Goal: Task Accomplishment & Management: Manage account settings

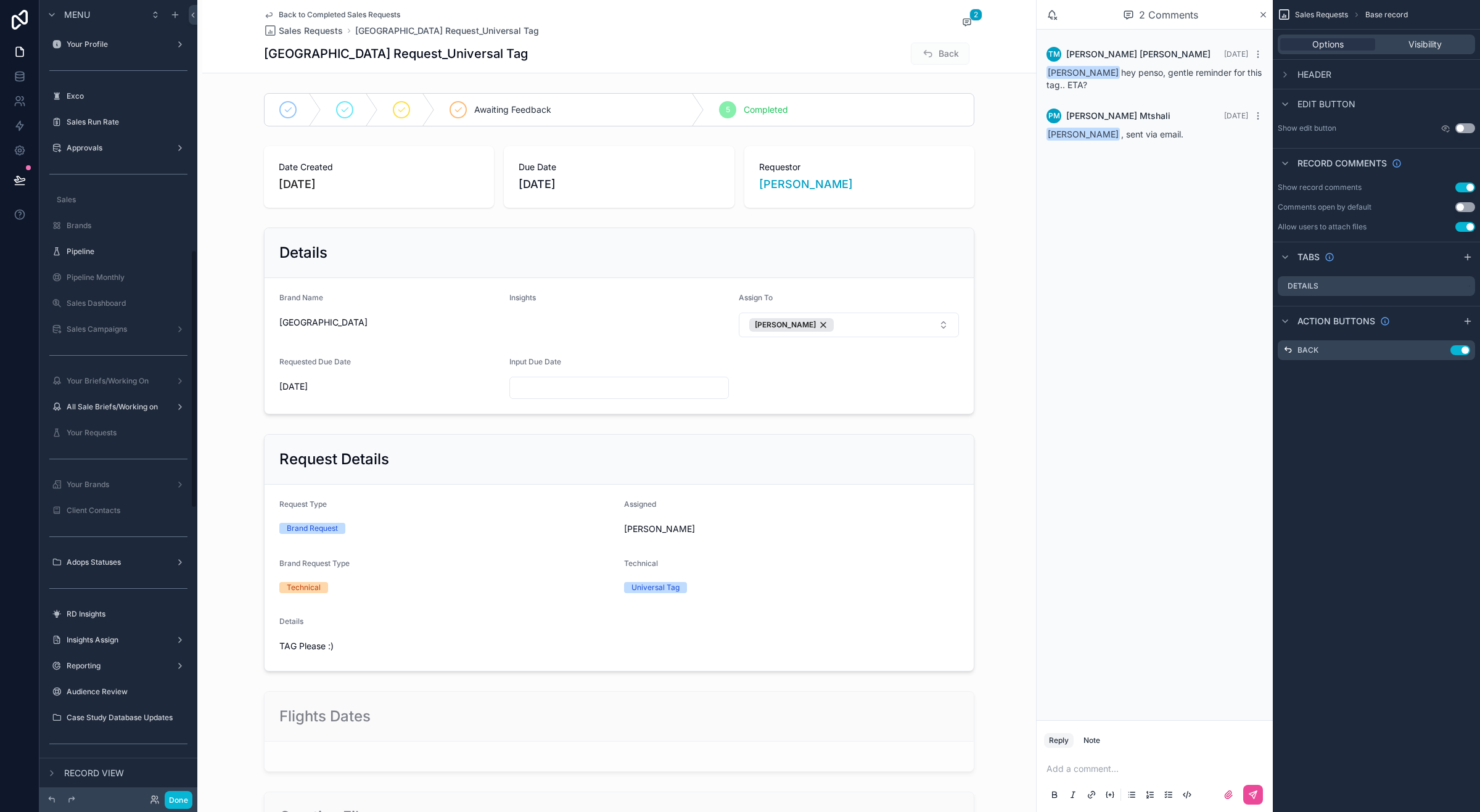
scroll to position [771, 0]
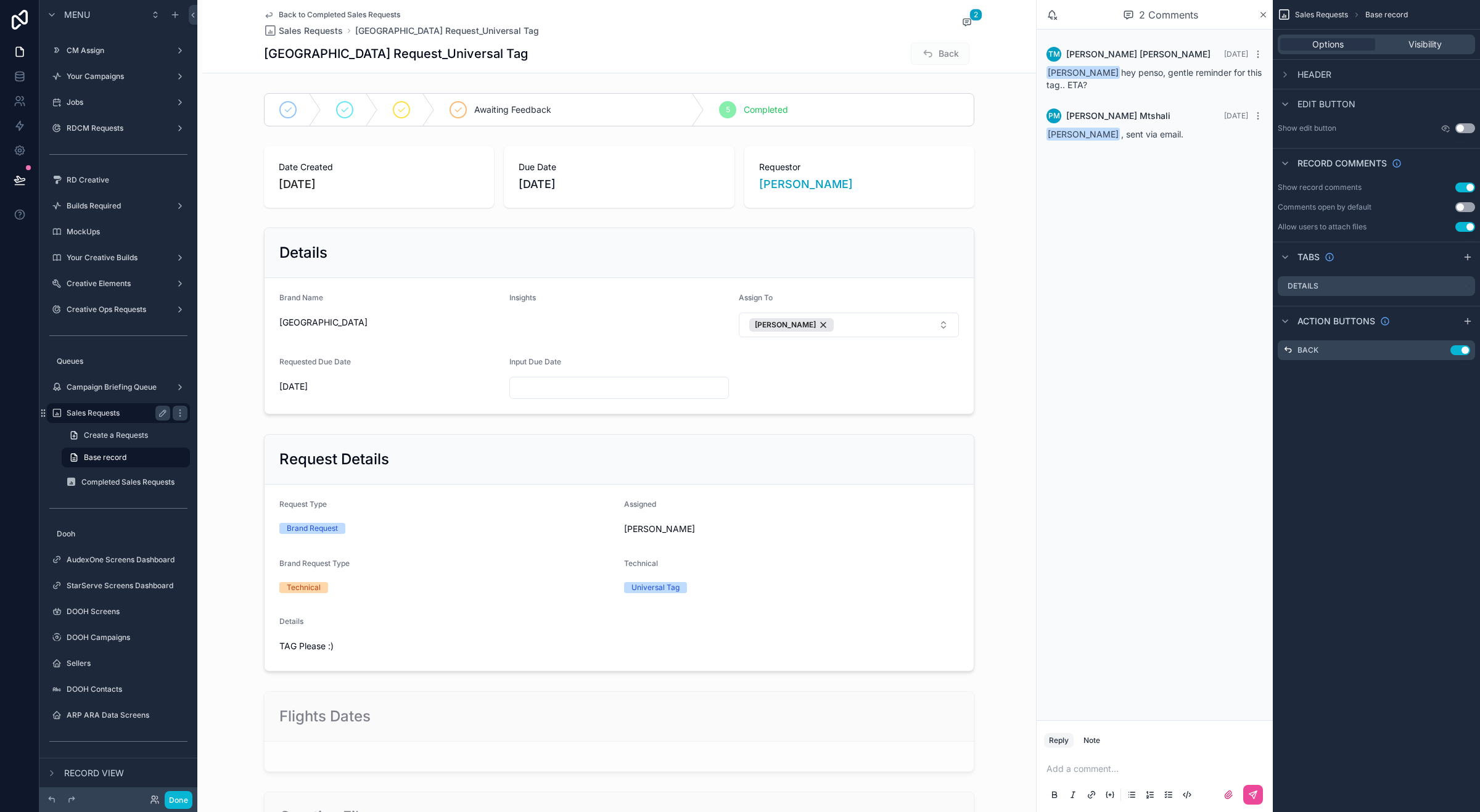
click at [103, 413] on label "Sales Requests" at bounding box center [116, 413] width 98 height 10
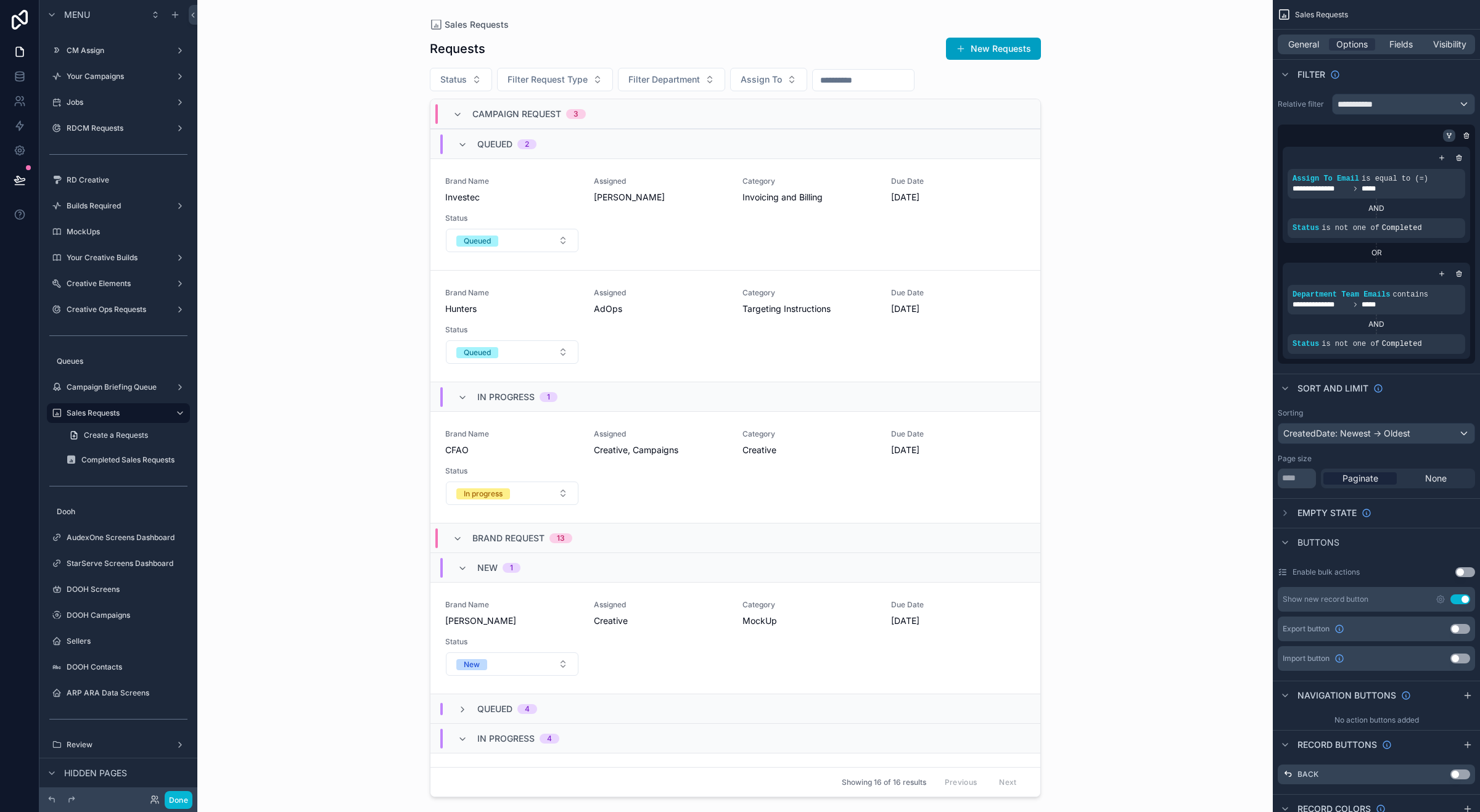
click at [1446, 137] on icon "scrollable content" at bounding box center [1449, 136] width 8 height 8
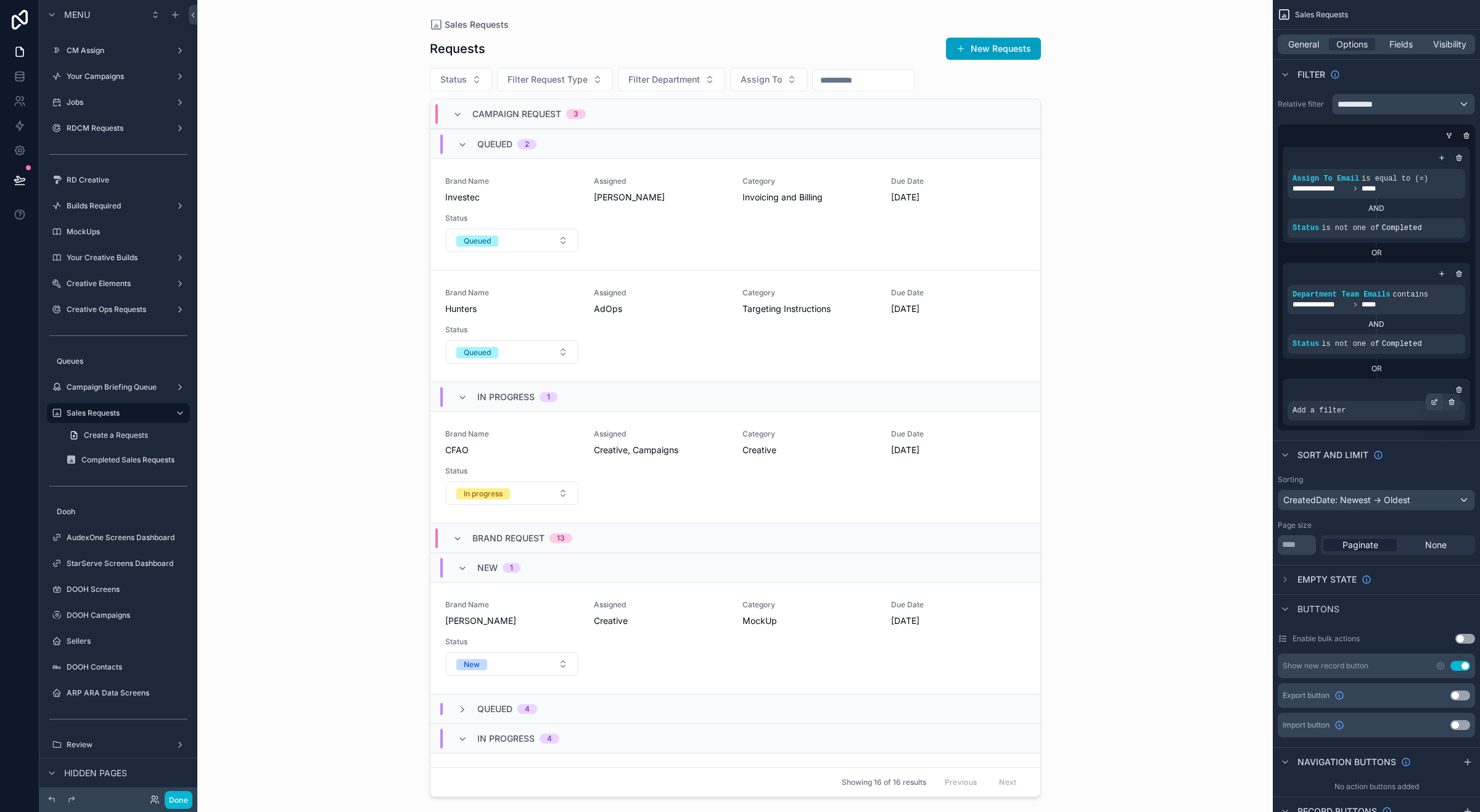
click at [1438, 405] on icon "scrollable content" at bounding box center [1434, 402] width 8 height 8
click at [1170, 393] on span "Select a field" at bounding box center [1163, 392] width 53 height 10
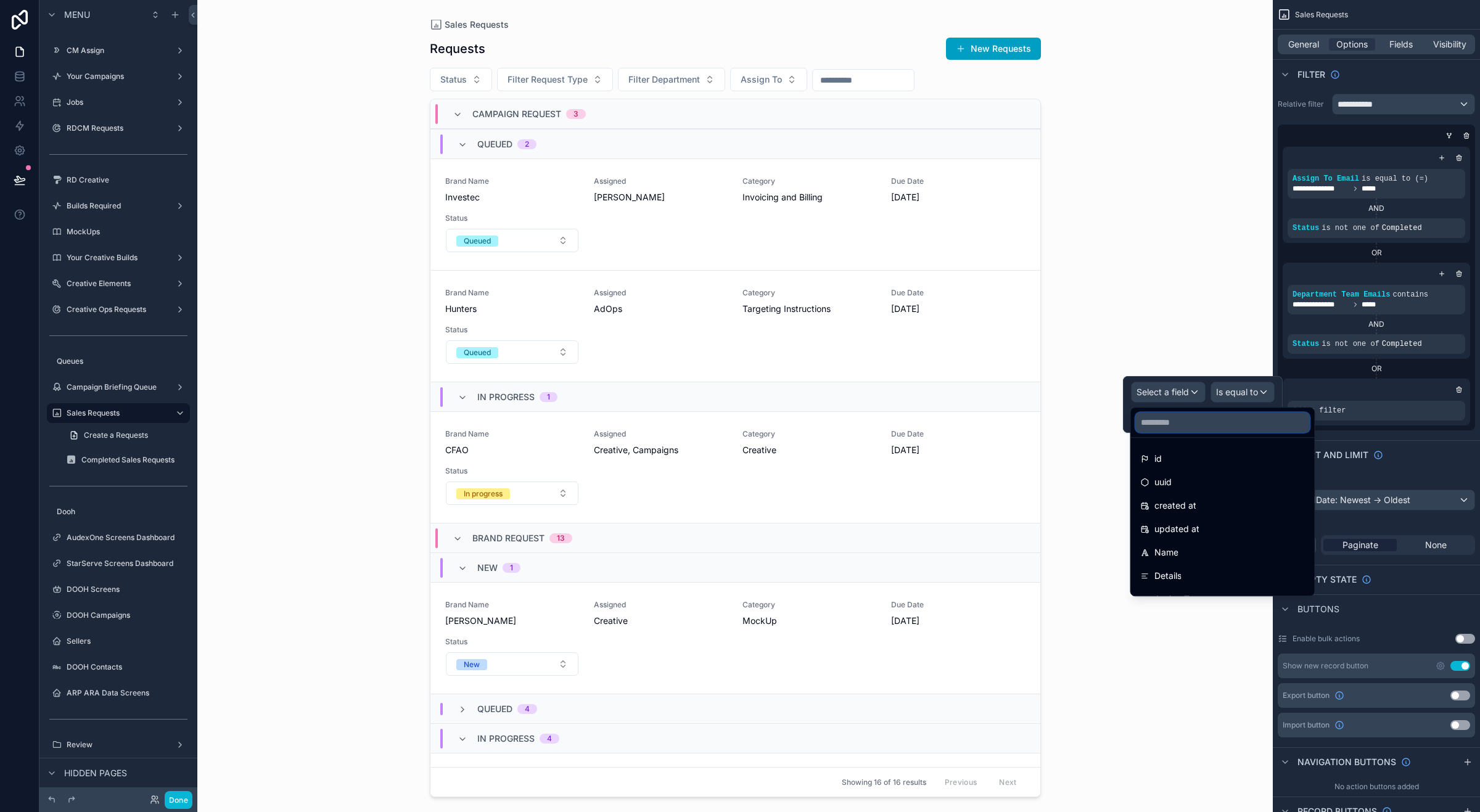
click at [1164, 426] on input "text" at bounding box center [1223, 422] width 174 height 20
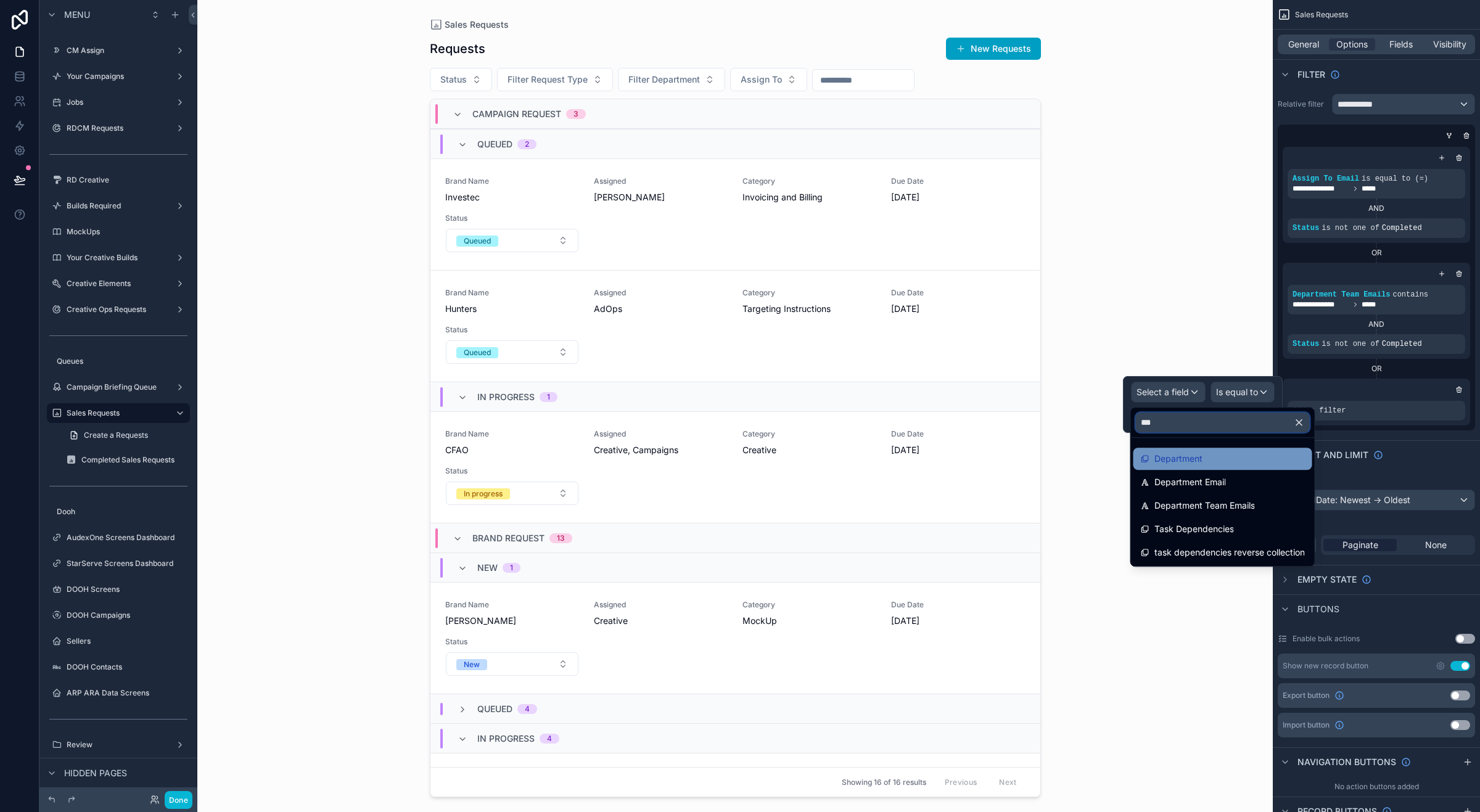
type input "***"
click at [1180, 454] on span "Department" at bounding box center [1178, 459] width 48 height 15
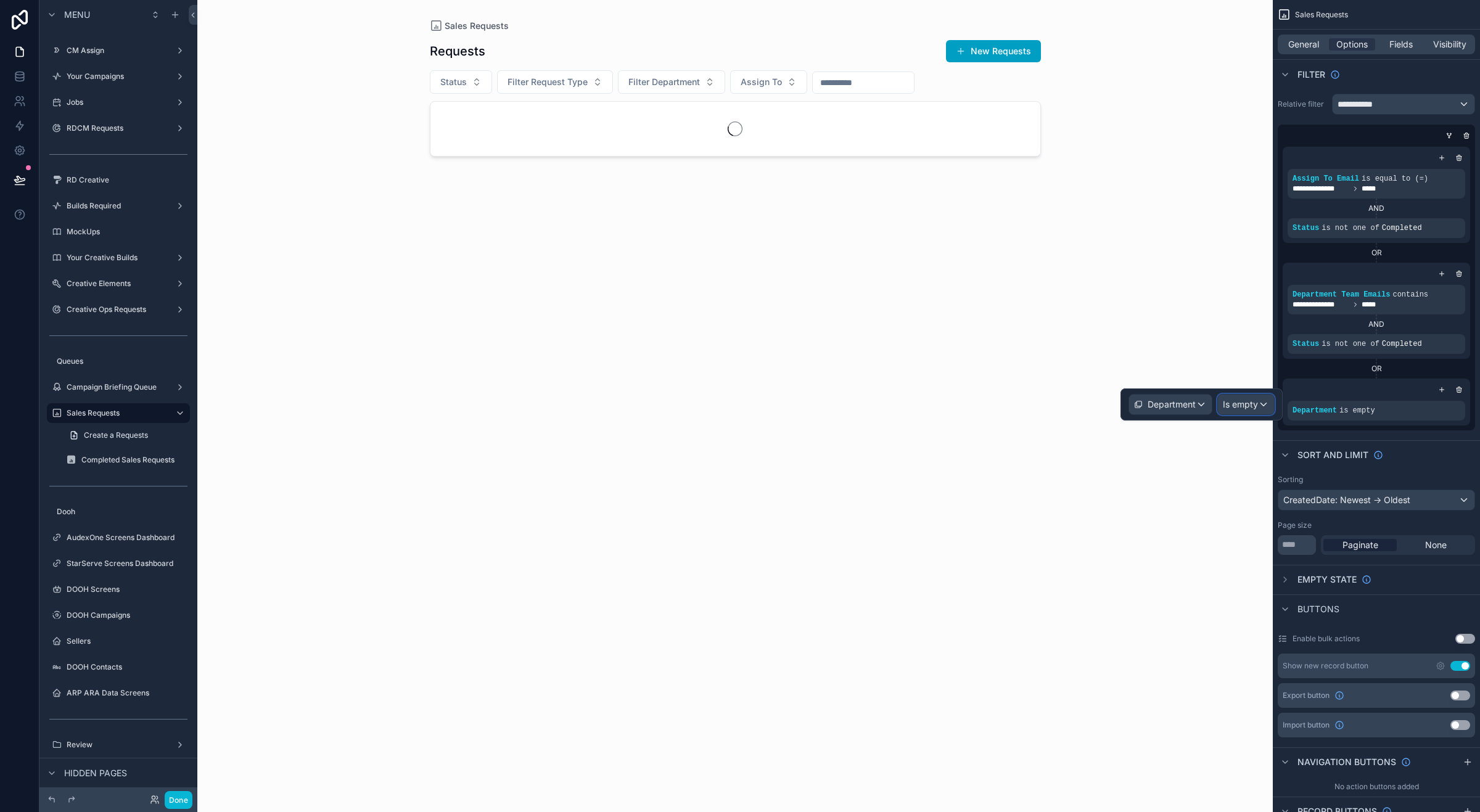
click at [1252, 404] on span "Is empty" at bounding box center [1241, 404] width 35 height 12
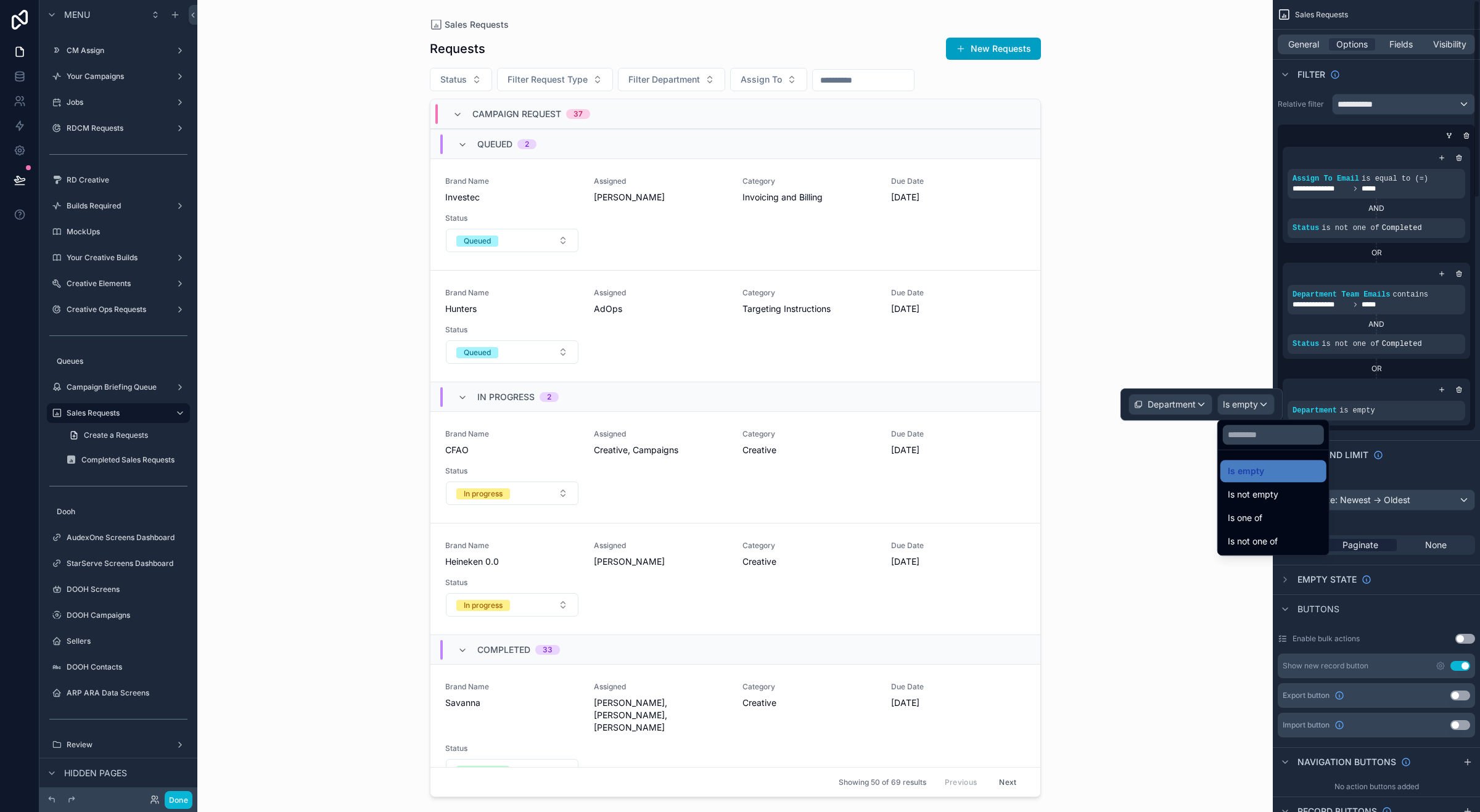
click at [1389, 432] on div "**********" at bounding box center [1377, 262] width 207 height 346
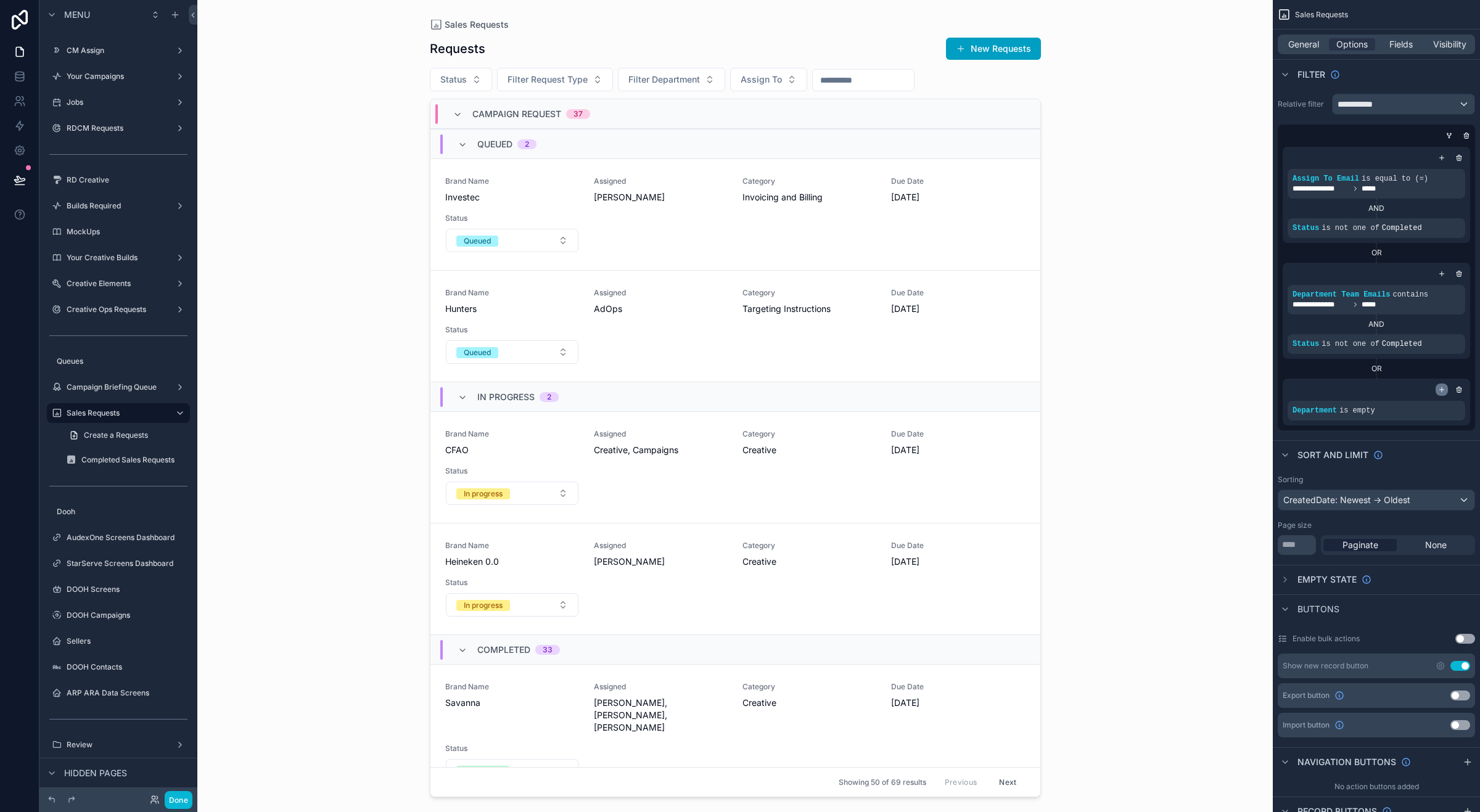
click at [1442, 390] on icon "scrollable content" at bounding box center [1442, 390] width 8 height 8
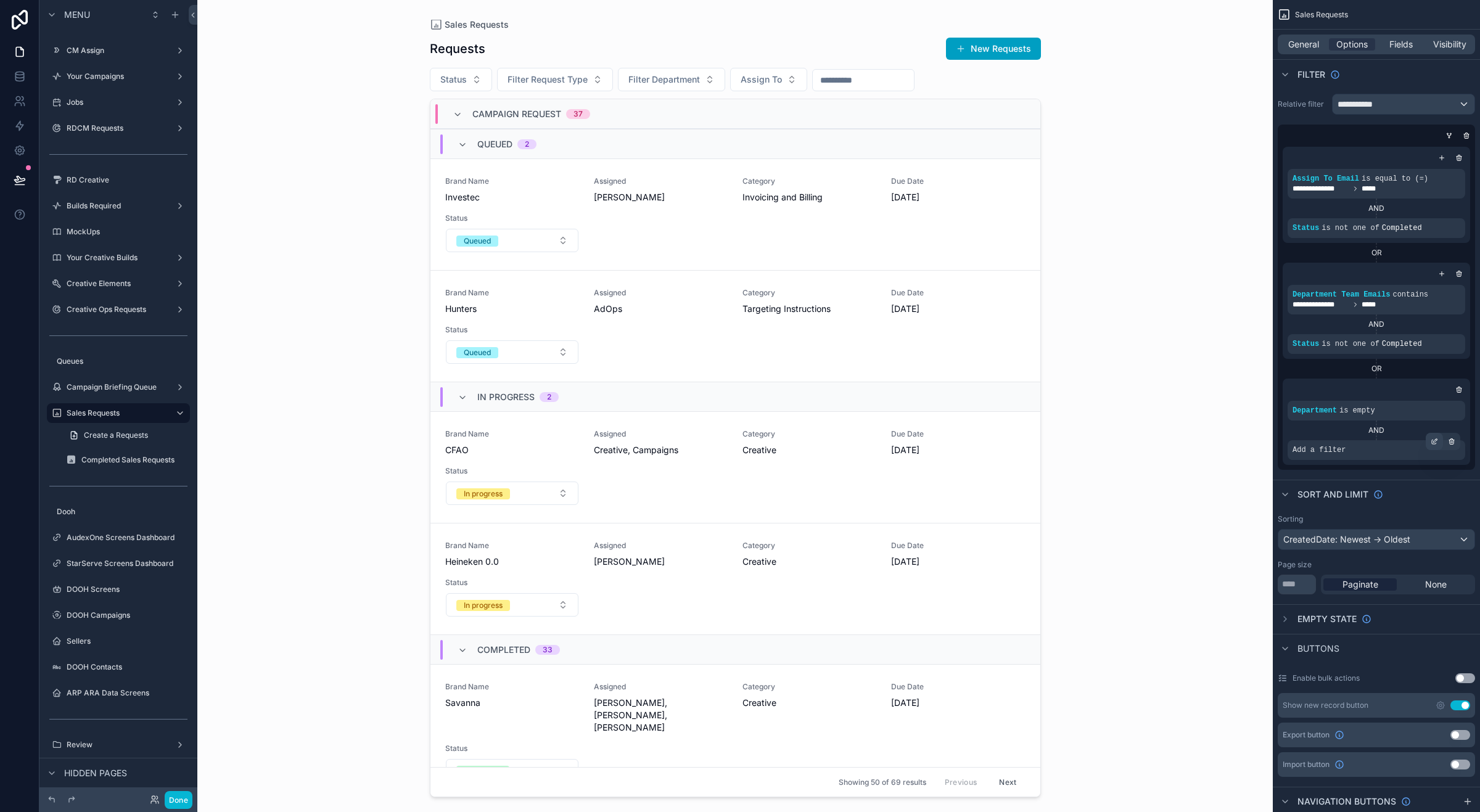
click at [1432, 445] on div "scrollable content" at bounding box center [1435, 441] width 17 height 17
click at [1180, 439] on div "Select a field" at bounding box center [1168, 431] width 73 height 20
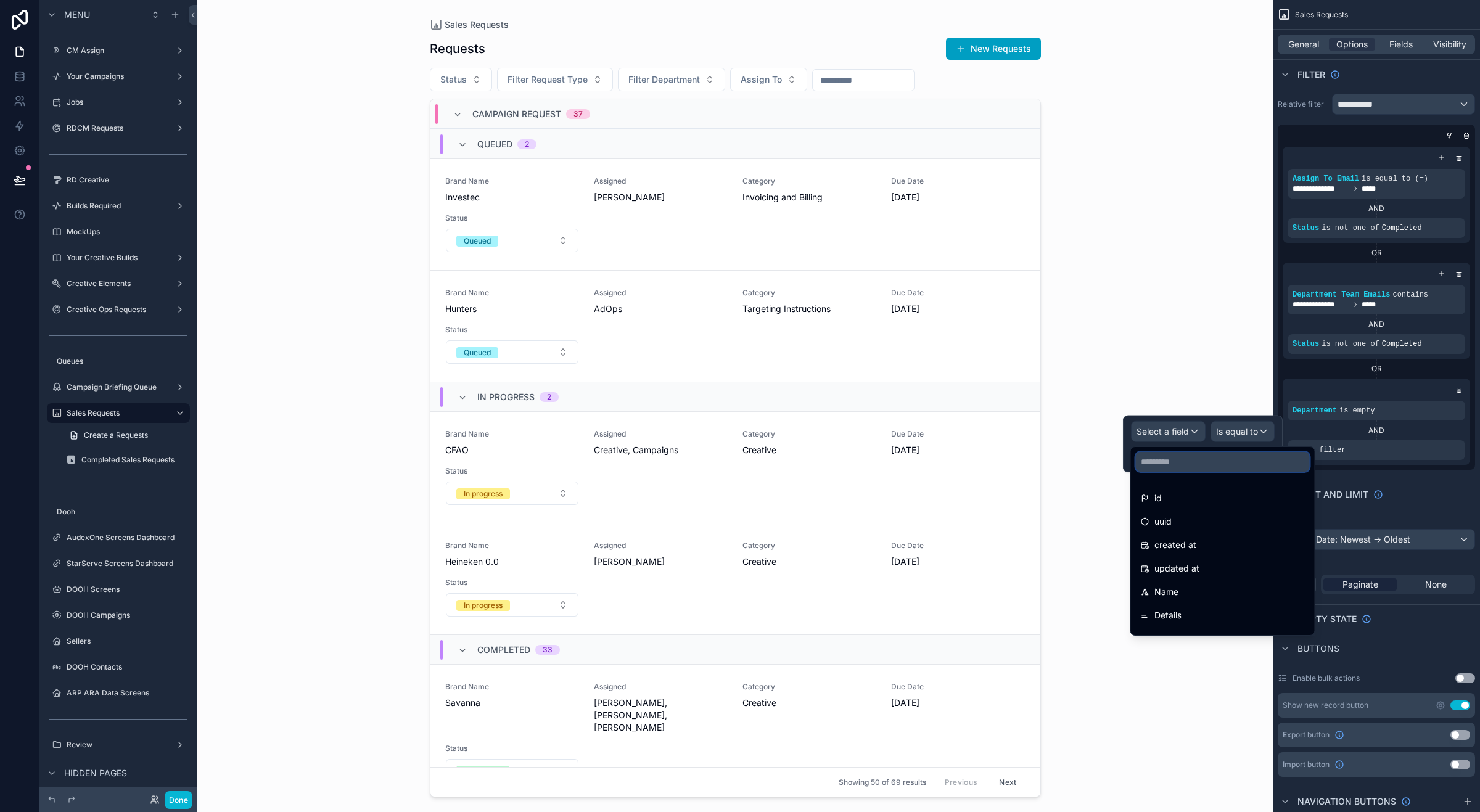
click at [1172, 470] on input "text" at bounding box center [1223, 461] width 174 height 20
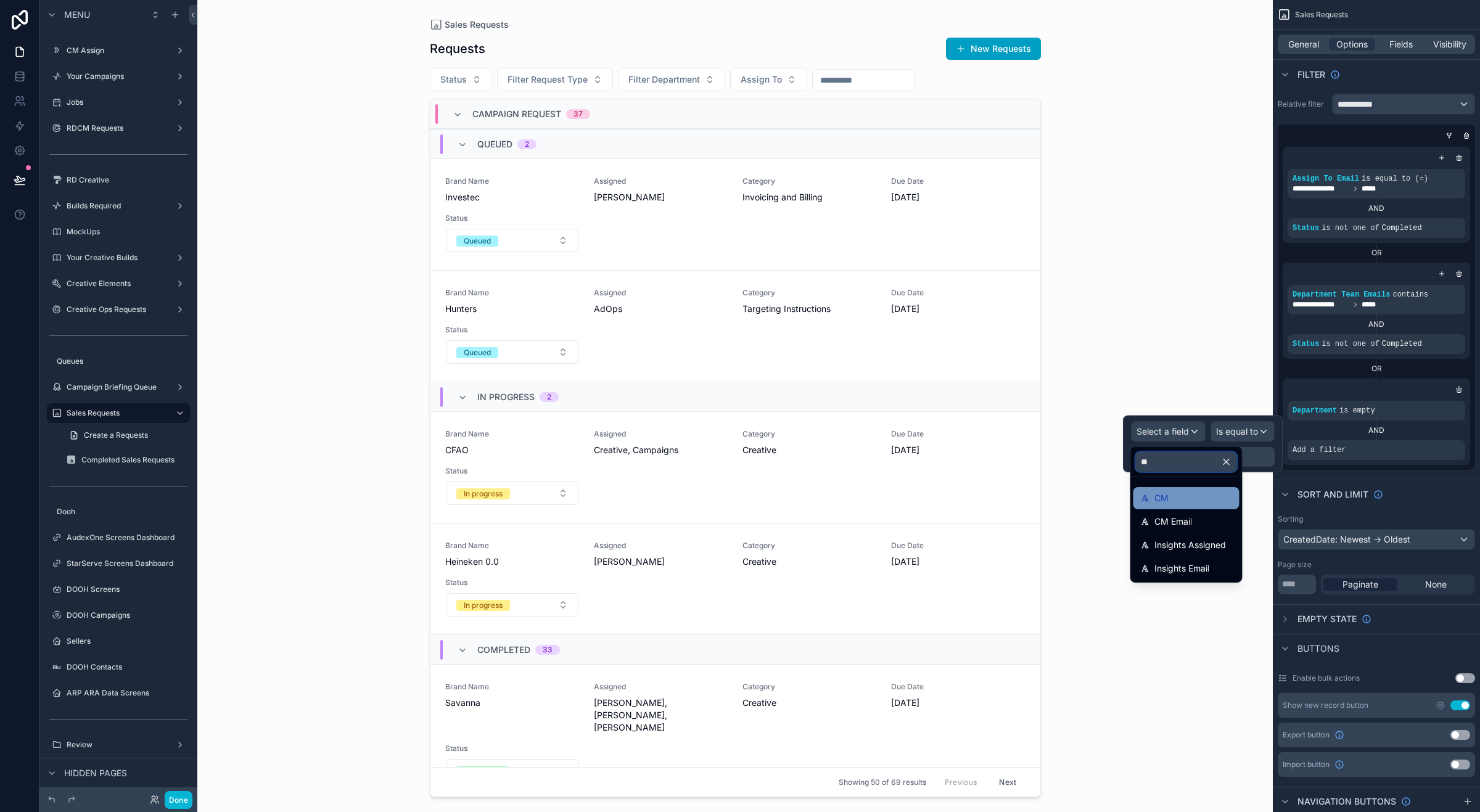
type input "**"
click at [1164, 491] on div "CM" at bounding box center [1186, 498] width 106 height 22
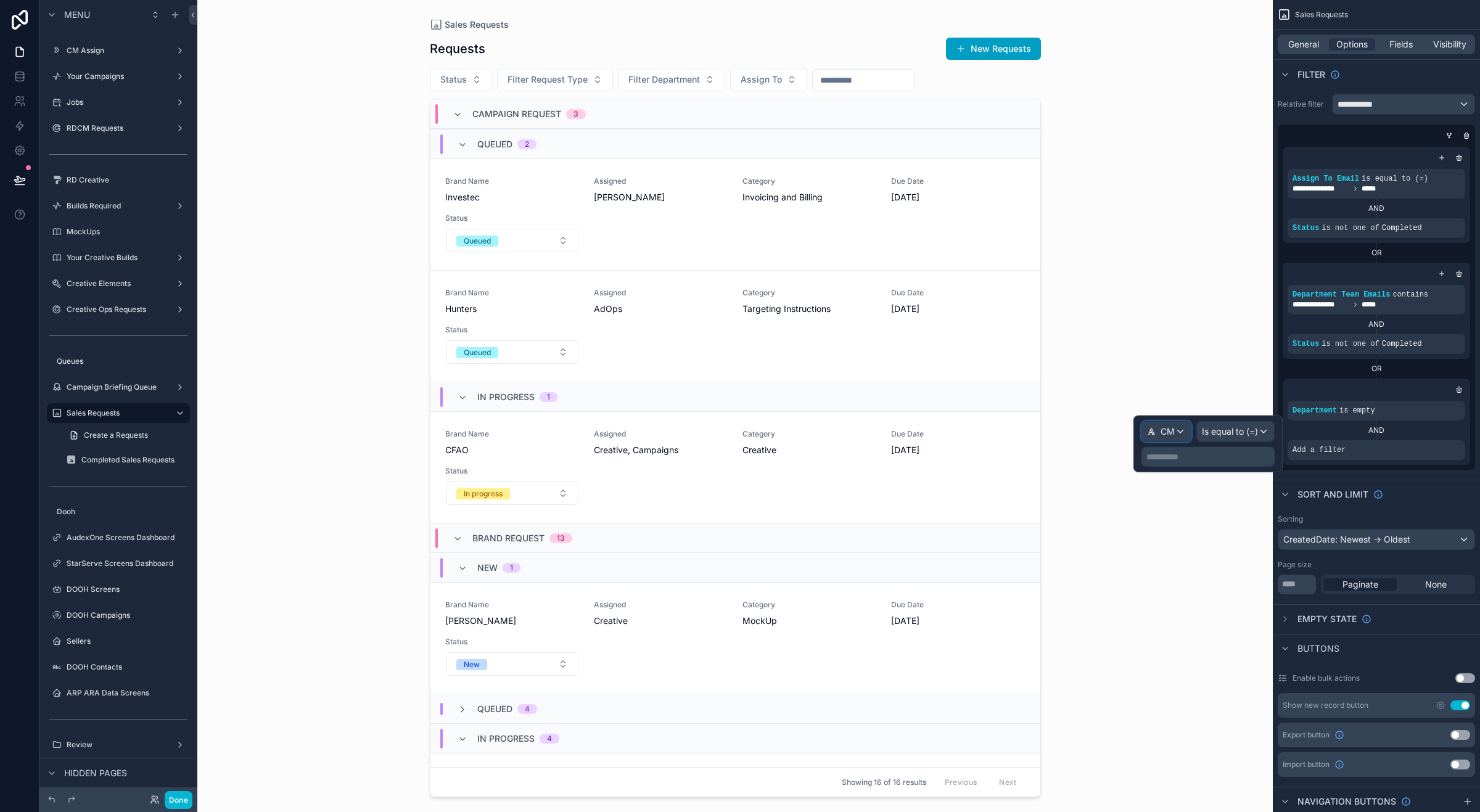
click at [1178, 432] on div "CM" at bounding box center [1166, 431] width 48 height 20
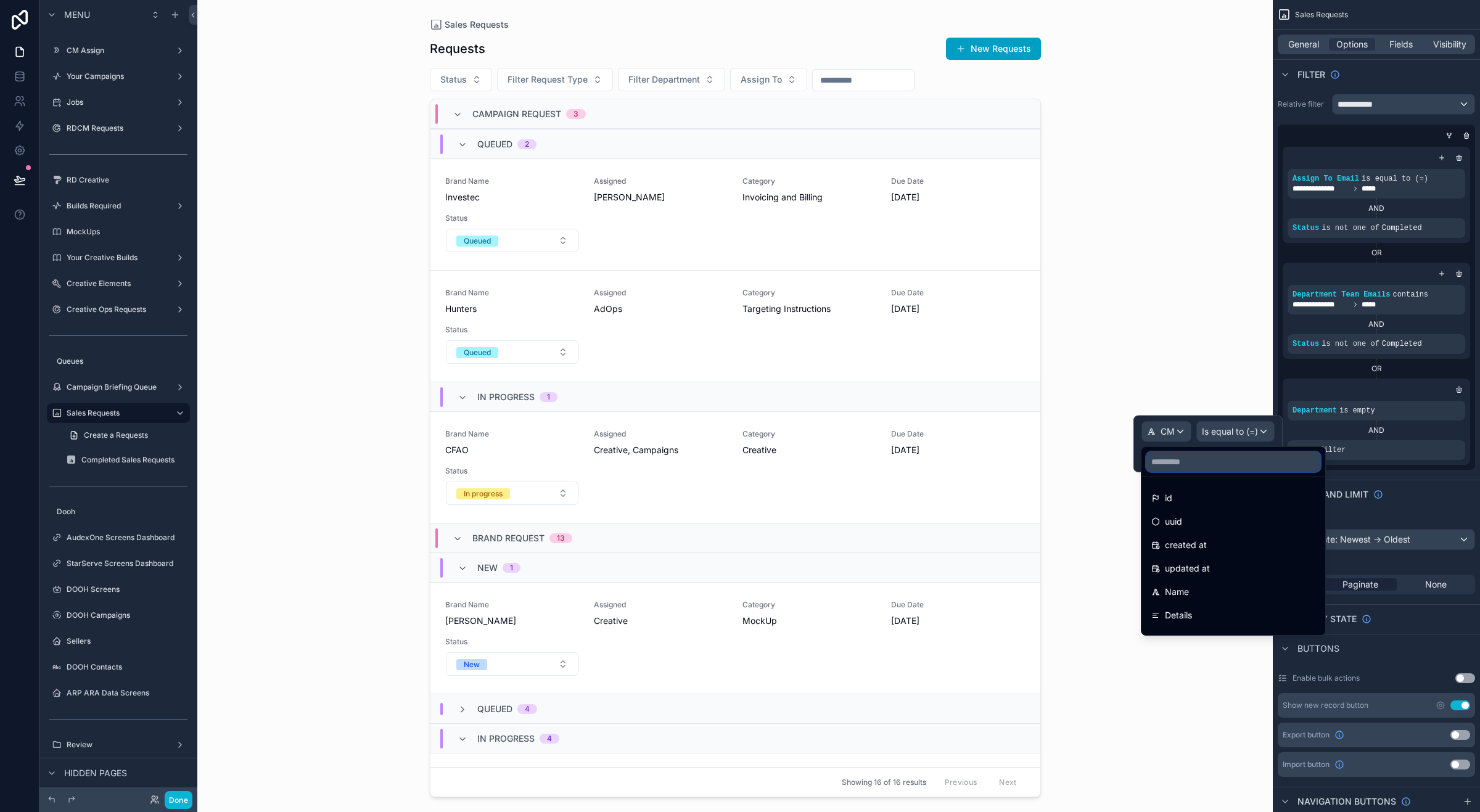
click at [1177, 457] on input "text" at bounding box center [1233, 461] width 174 height 20
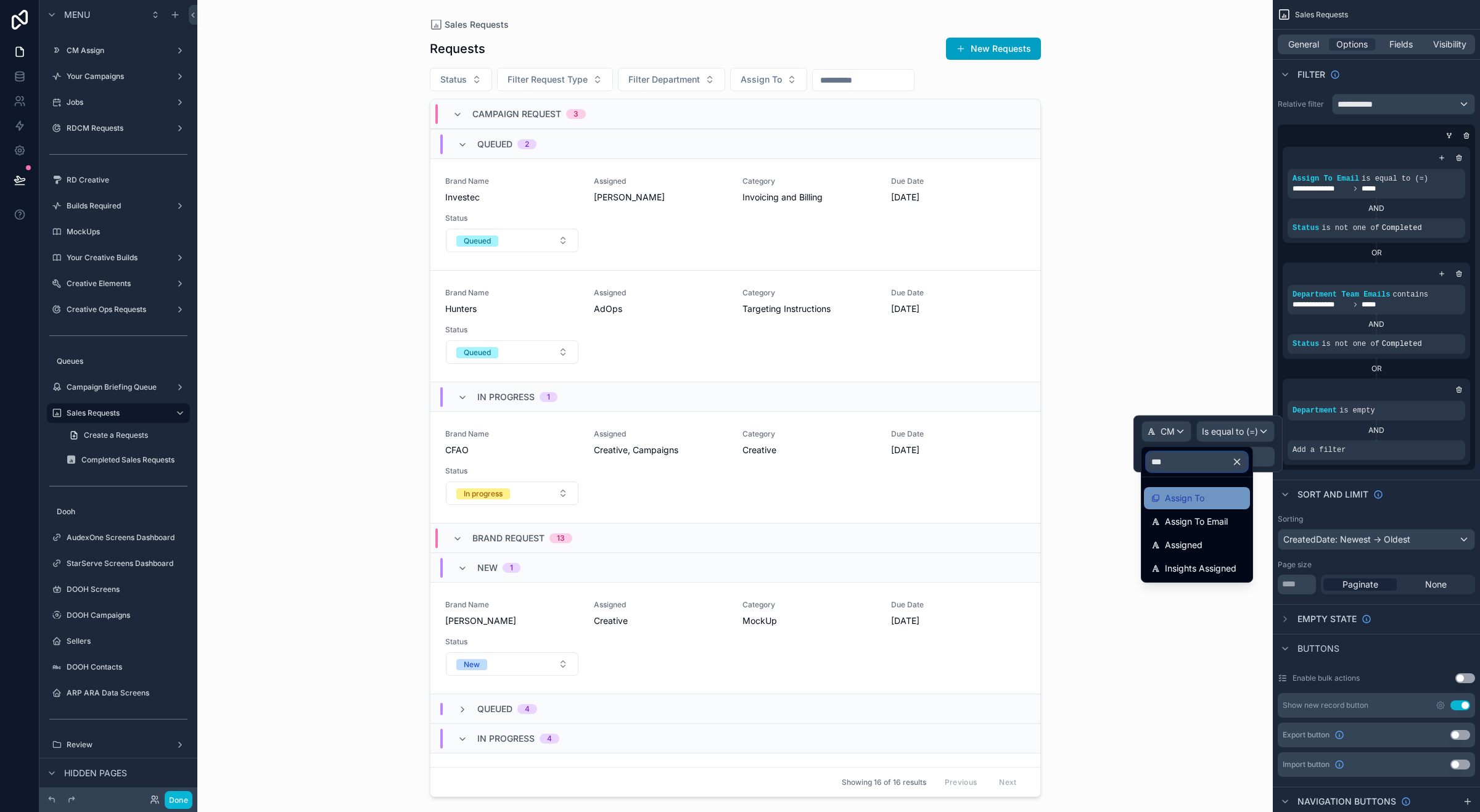
type input "***"
click at [1202, 499] on span "Assign To" at bounding box center [1185, 498] width 40 height 15
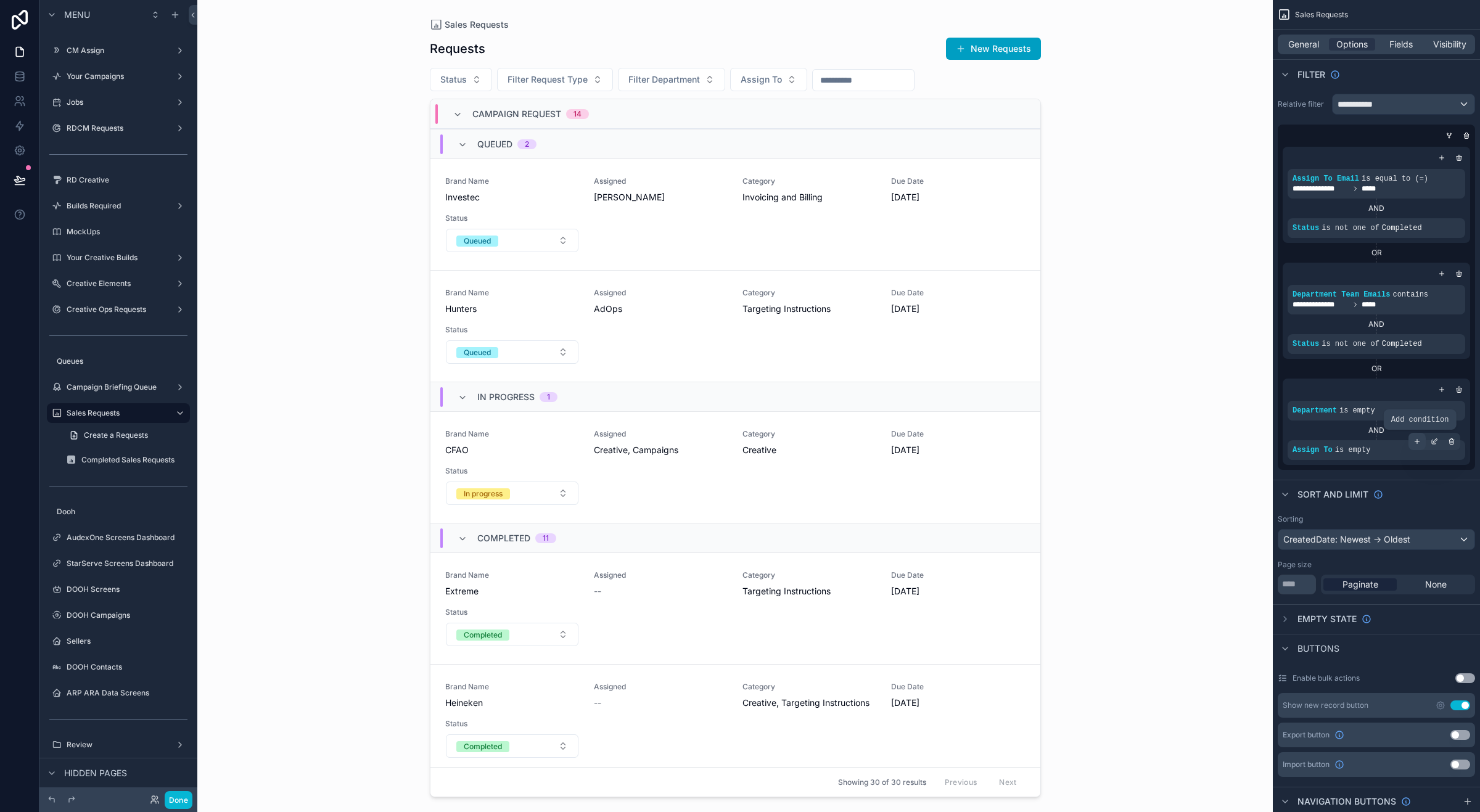
click at [1420, 440] on icon "scrollable content" at bounding box center [1417, 441] width 8 height 8
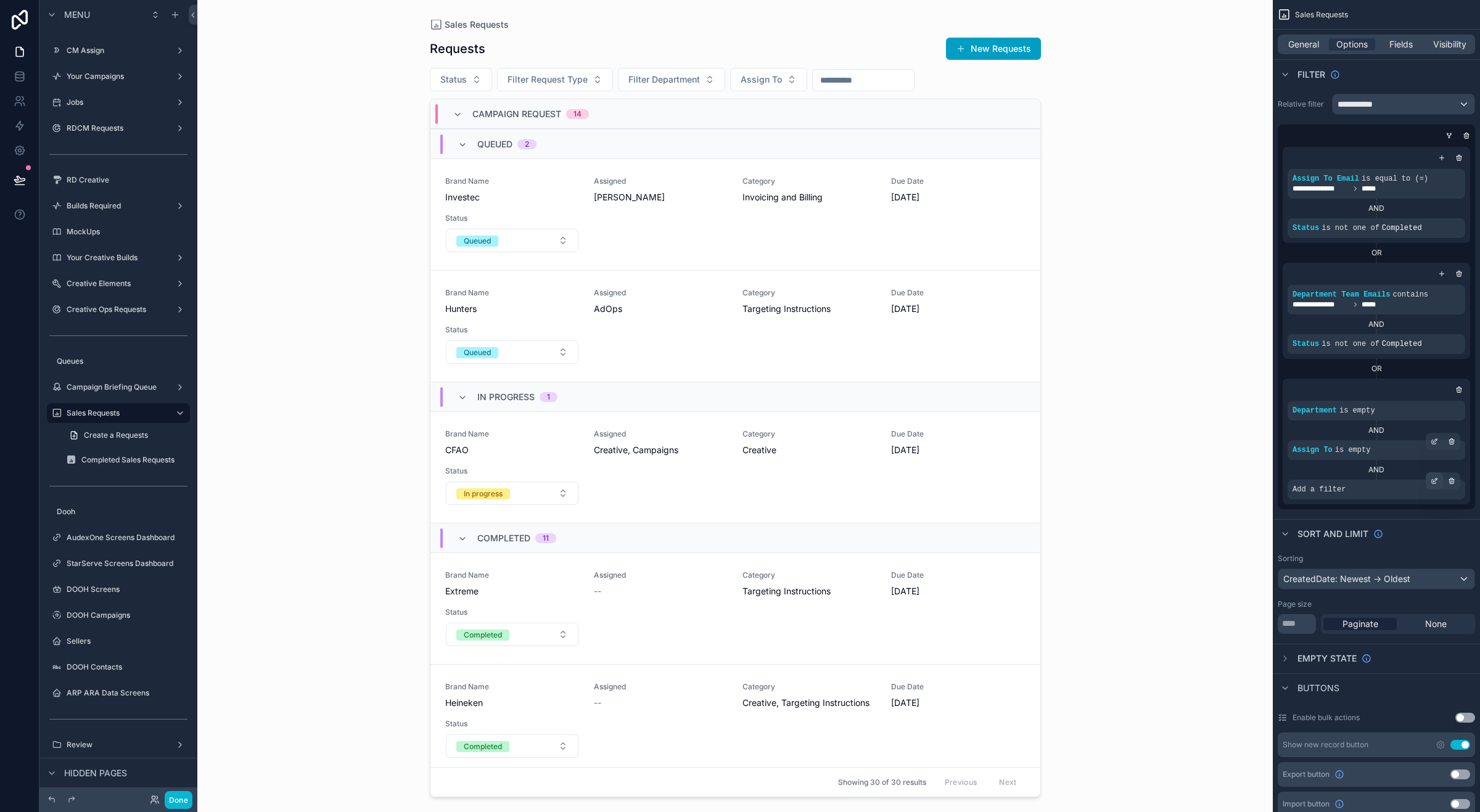
click at [1435, 484] on icon "scrollable content" at bounding box center [1434, 481] width 8 height 8
click at [1176, 472] on span "Select a field" at bounding box center [1163, 471] width 53 height 10
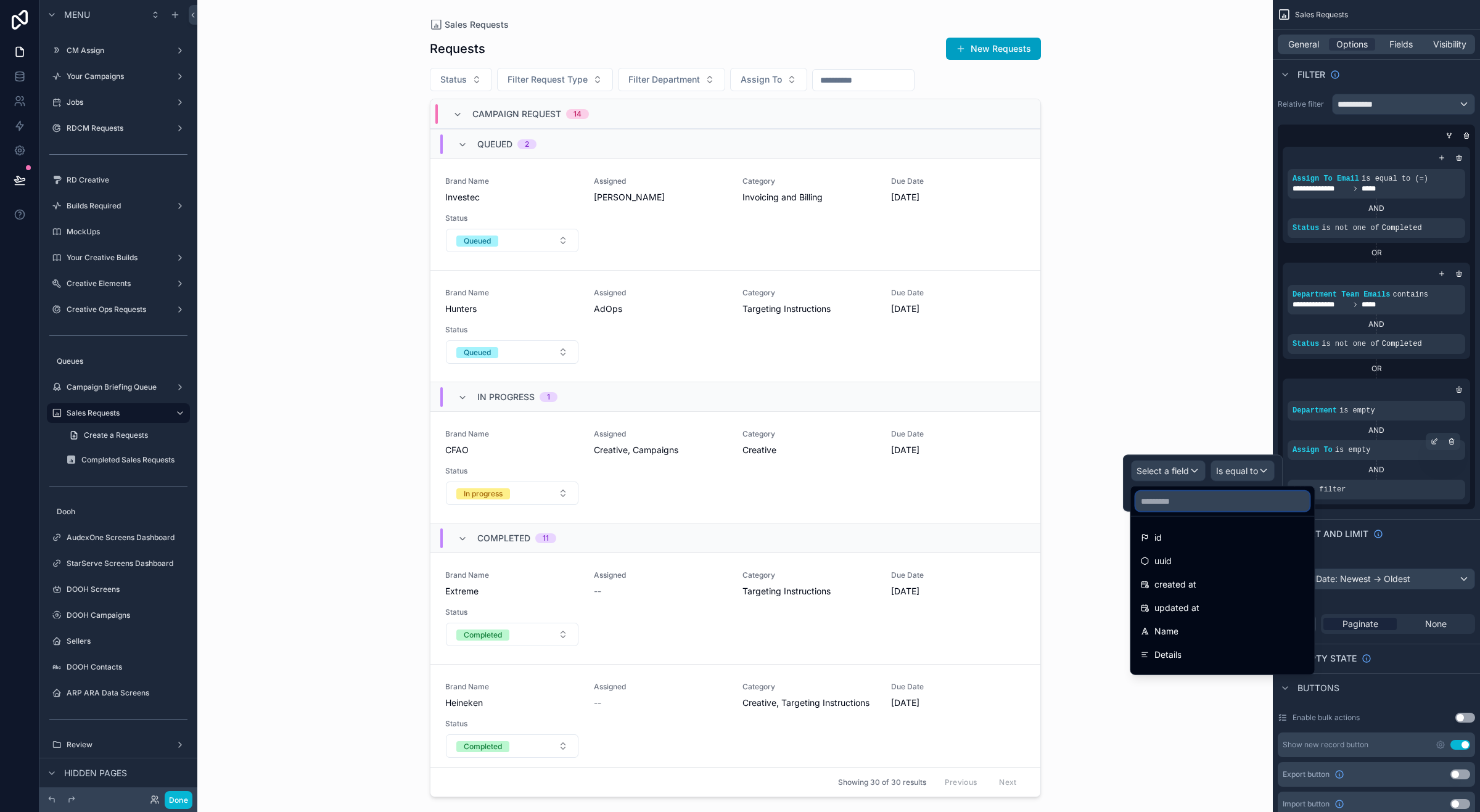
click at [1167, 503] on input "text" at bounding box center [1223, 501] width 174 height 20
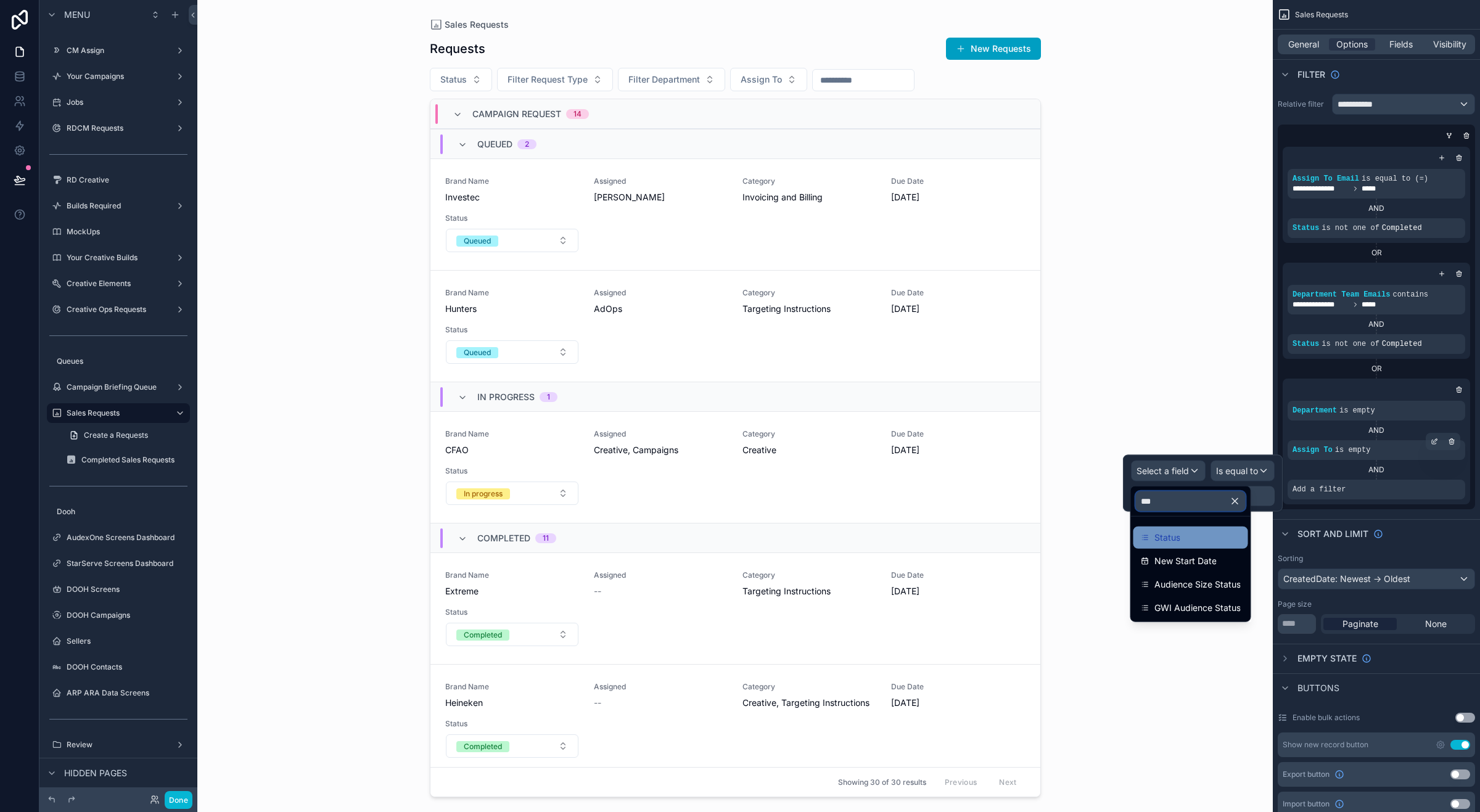
type input "***"
click at [1176, 535] on span "Status" at bounding box center [1167, 537] width 26 height 15
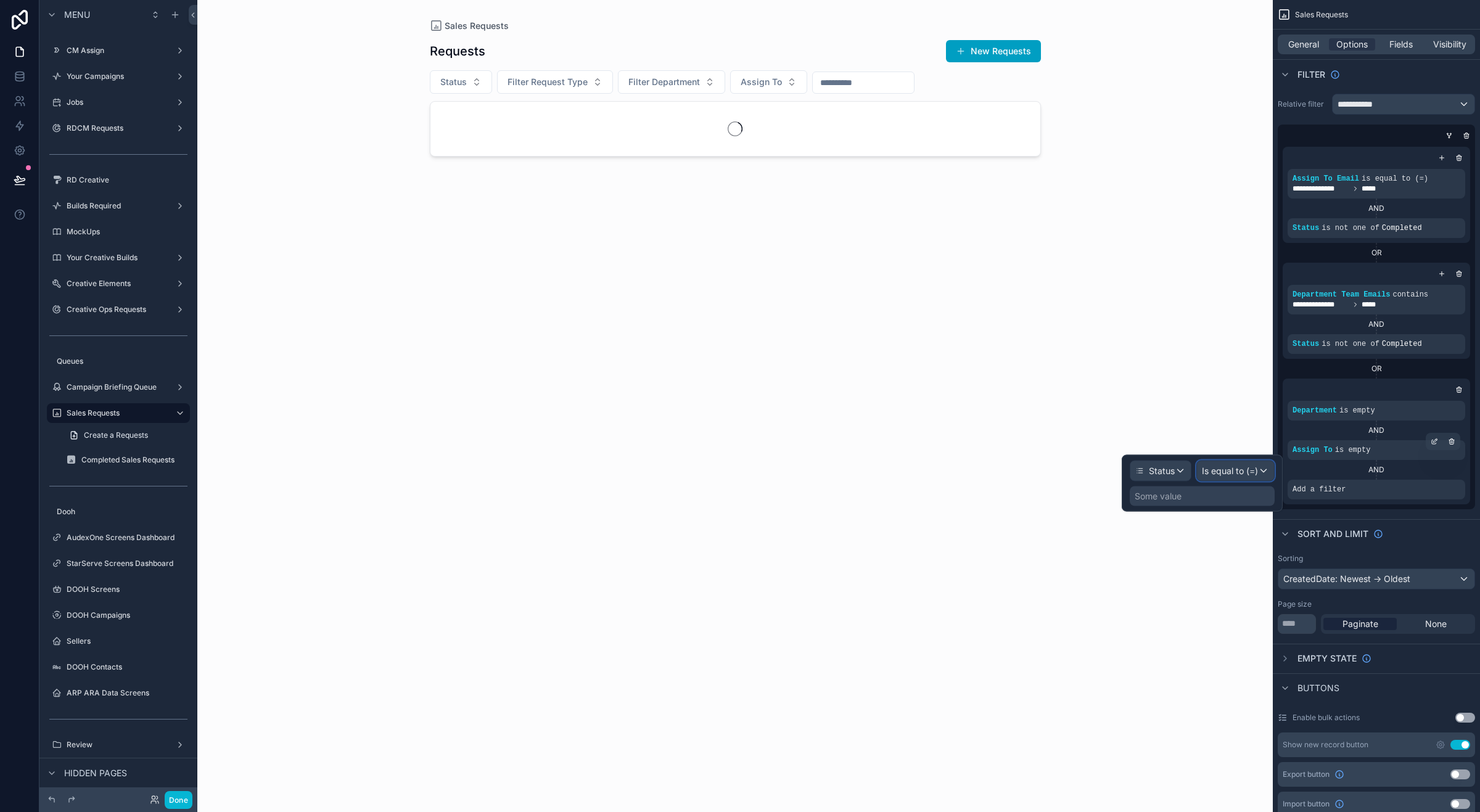
click at [1235, 472] on span "Is equal to (=)" at bounding box center [1229, 471] width 56 height 12
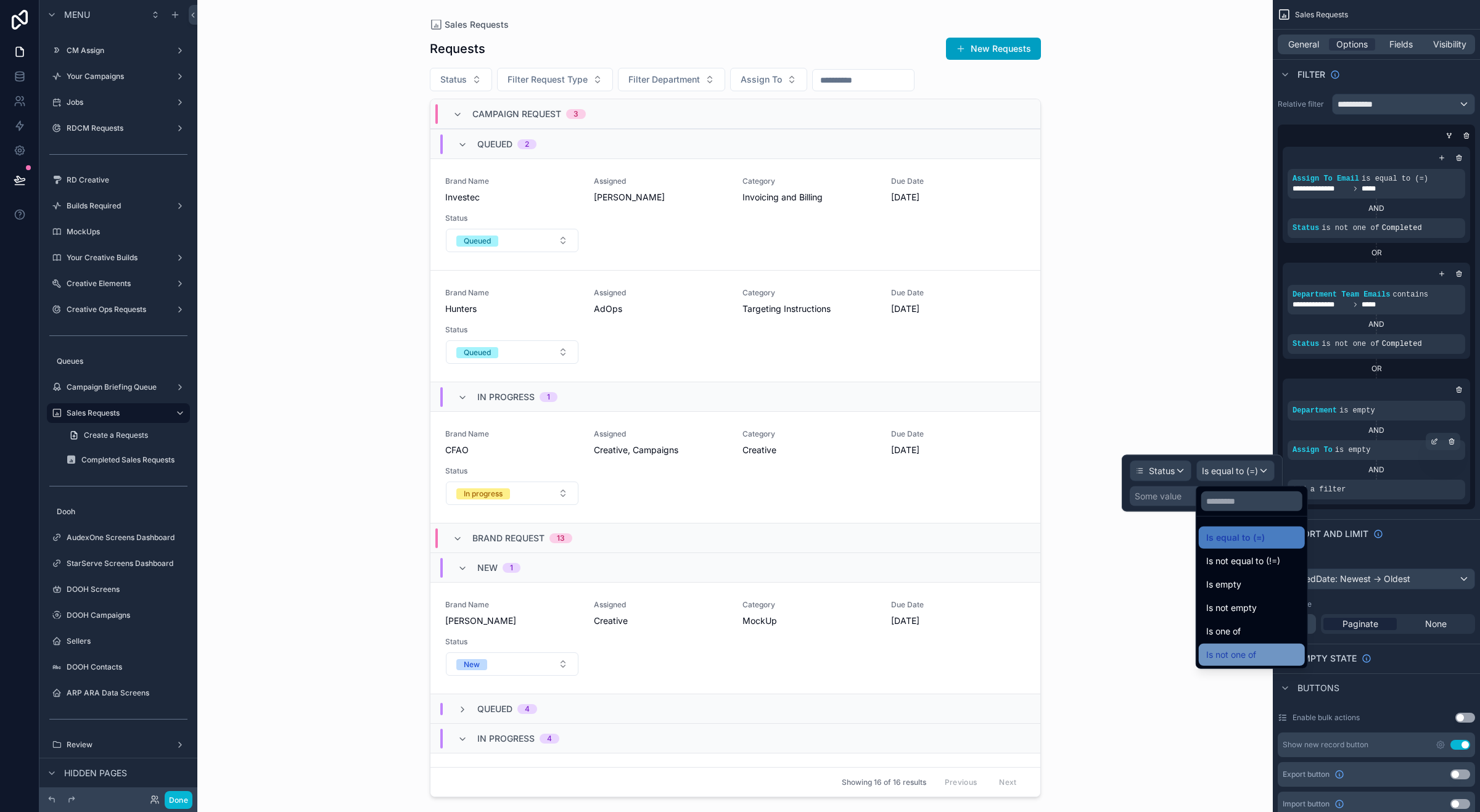
drag, startPoint x: 1248, startPoint y: 602, endPoint x: 1245, endPoint y: 646, distance: 44.1
click at [1245, 646] on ul "Is equal to (=) Is not equal to (!=) Is empty Is not empty Is one of Is not one…" at bounding box center [1252, 593] width 111 height 152
click at [1245, 646] on div "Is not one of" at bounding box center [1252, 655] width 106 height 22
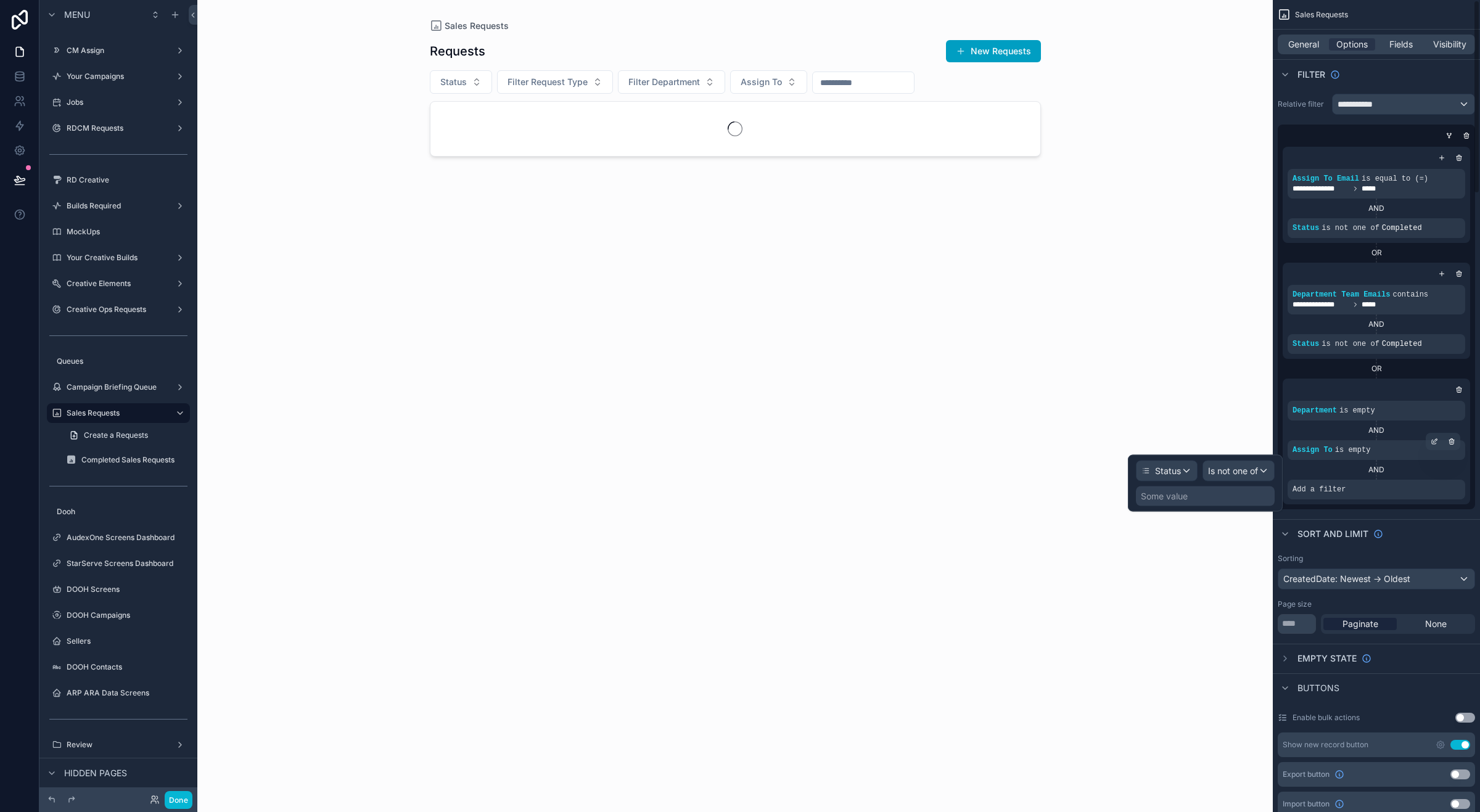
click at [1213, 494] on div "Some value" at bounding box center [1205, 496] width 139 height 20
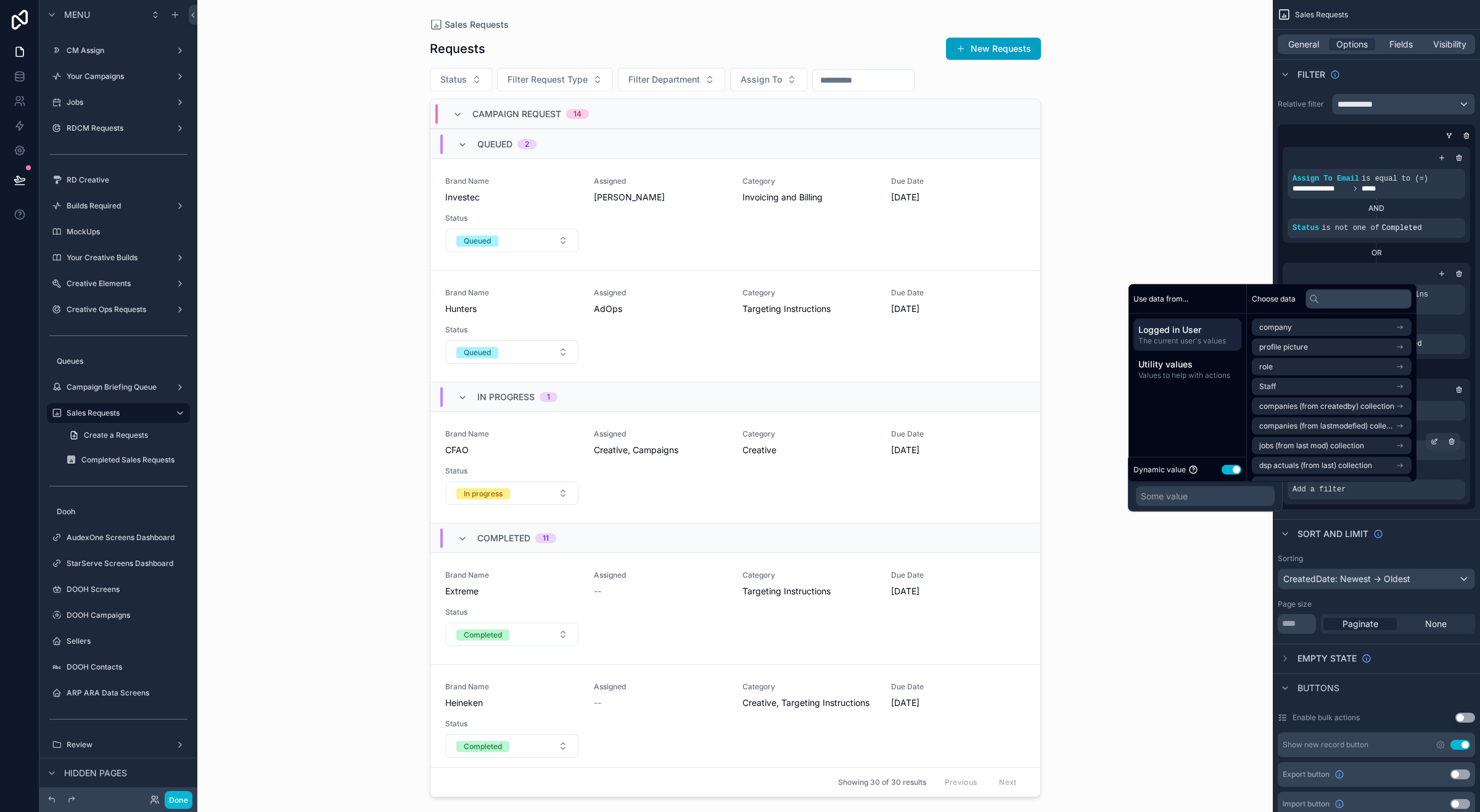
click at [1228, 472] on button "Use setting" at bounding box center [1231, 469] width 20 height 10
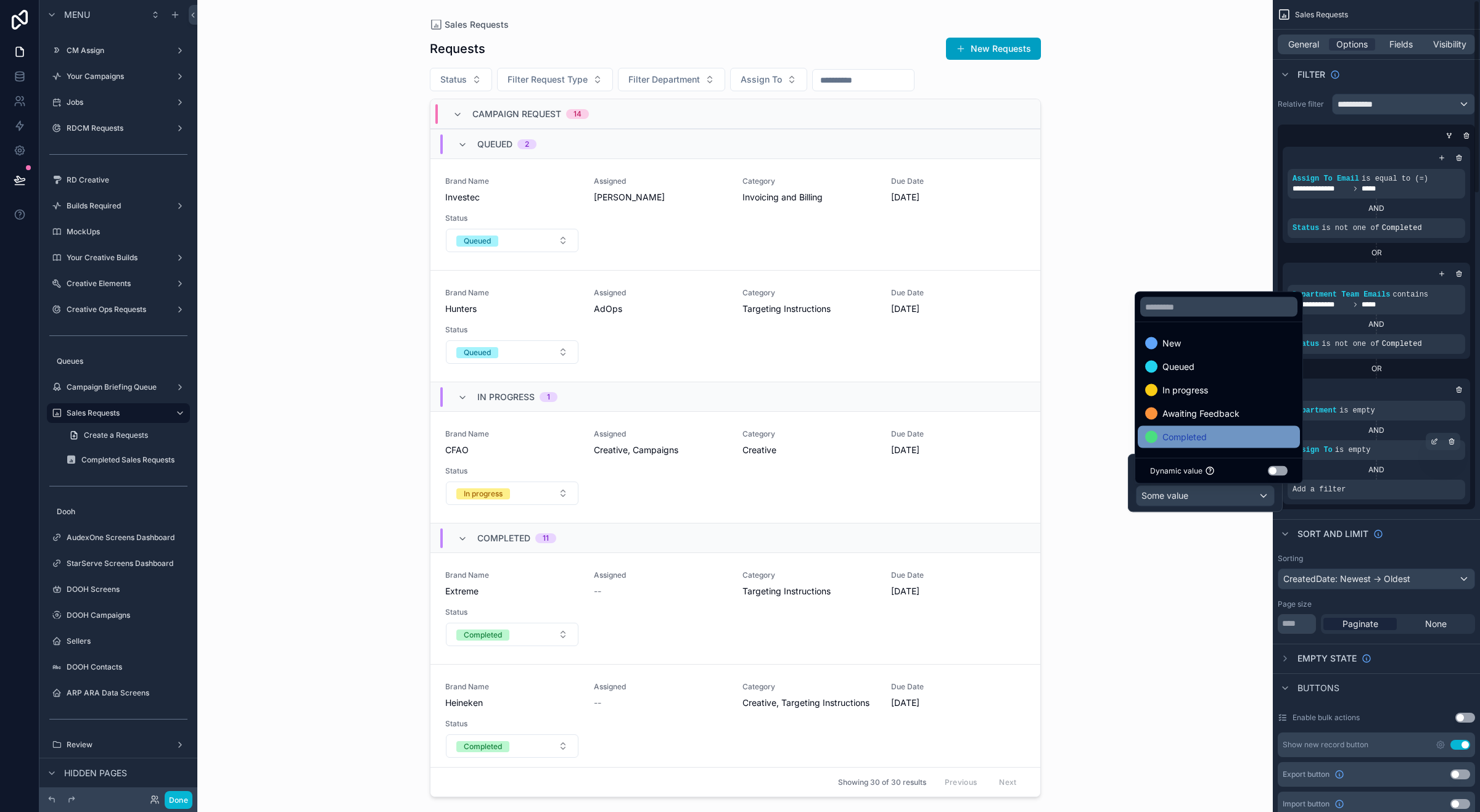
click at [1218, 436] on div "Completed" at bounding box center [1219, 437] width 148 height 15
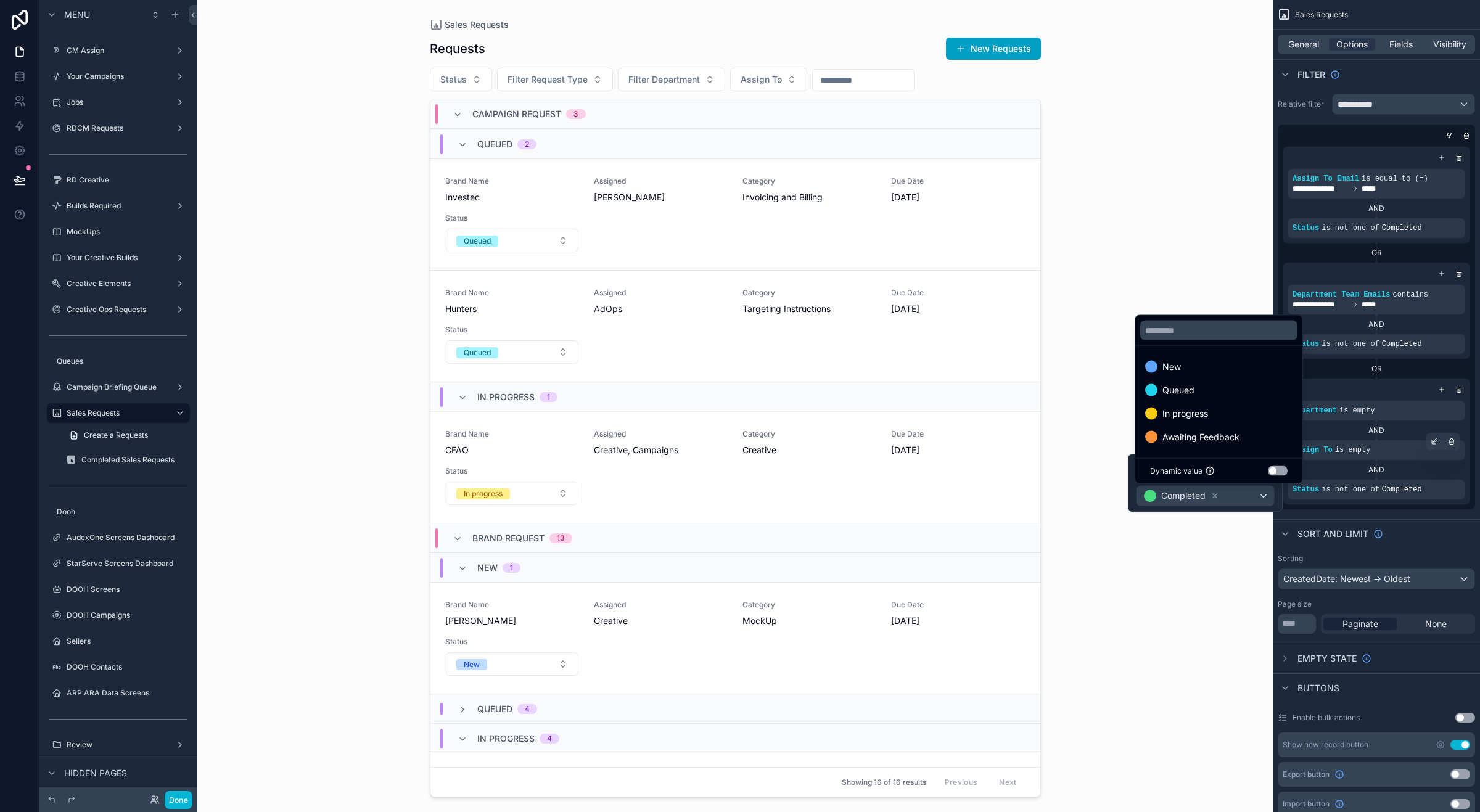
click at [1145, 139] on div "Sales Requests Requests New Requests Status Filter Request Type Filter Departme…" at bounding box center [734, 406] width 1076 height 812
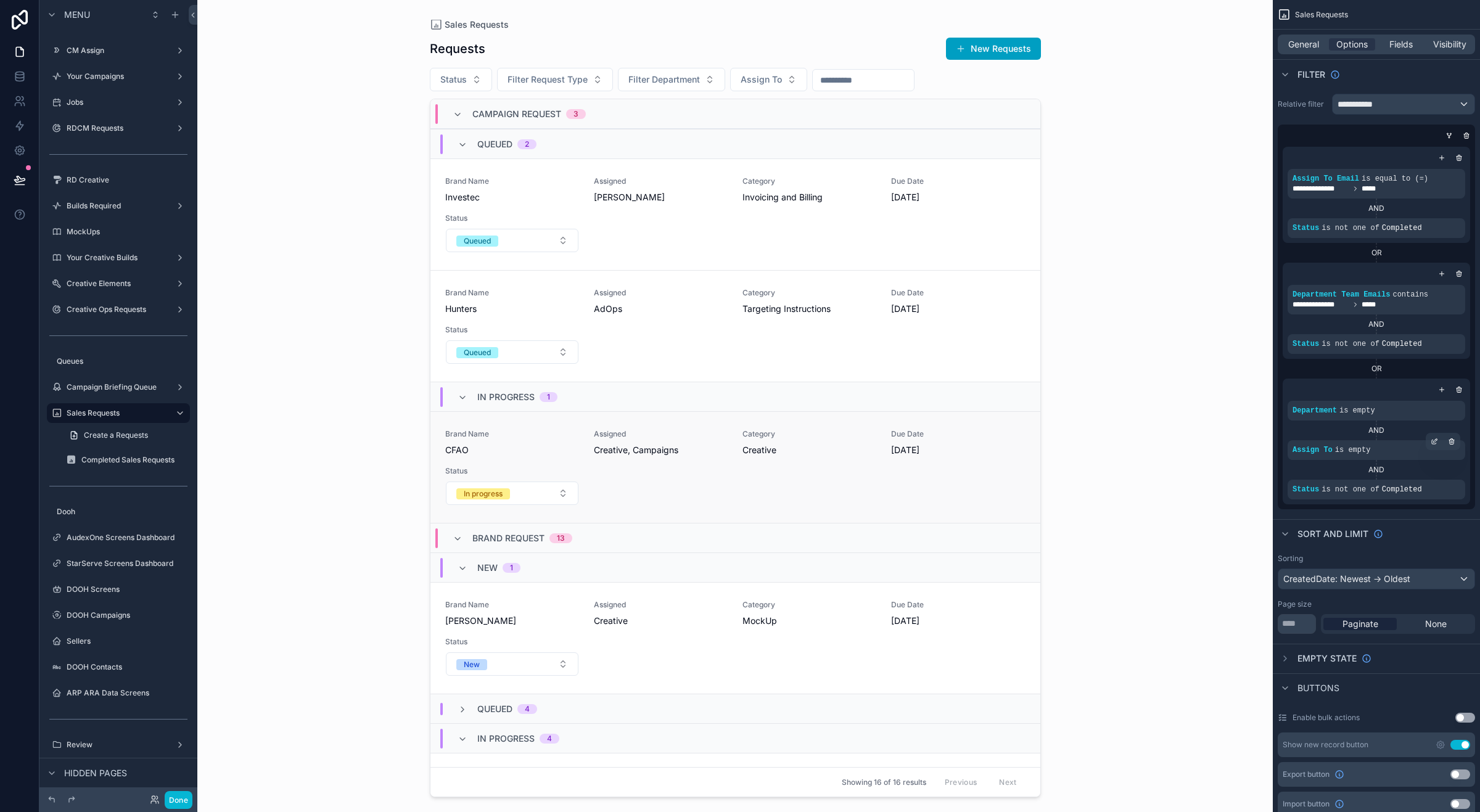
click at [694, 482] on div "Brand Name CFAO Assigned Creative, Campaigns Category Creative Due Date 7/23/20…" at bounding box center [735, 467] width 581 height 77
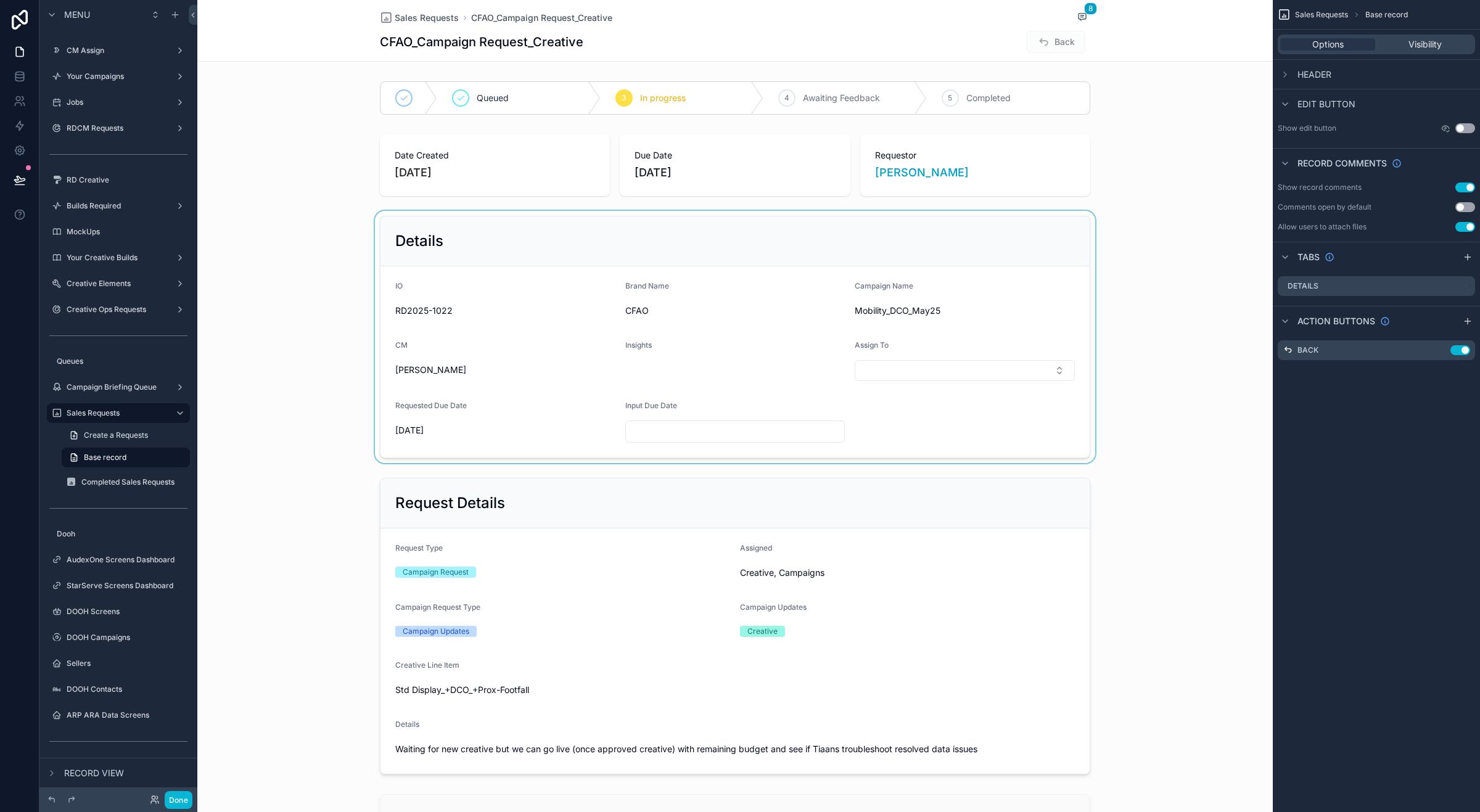
click at [676, 432] on div "scrollable content" at bounding box center [734, 337] width 1076 height 252
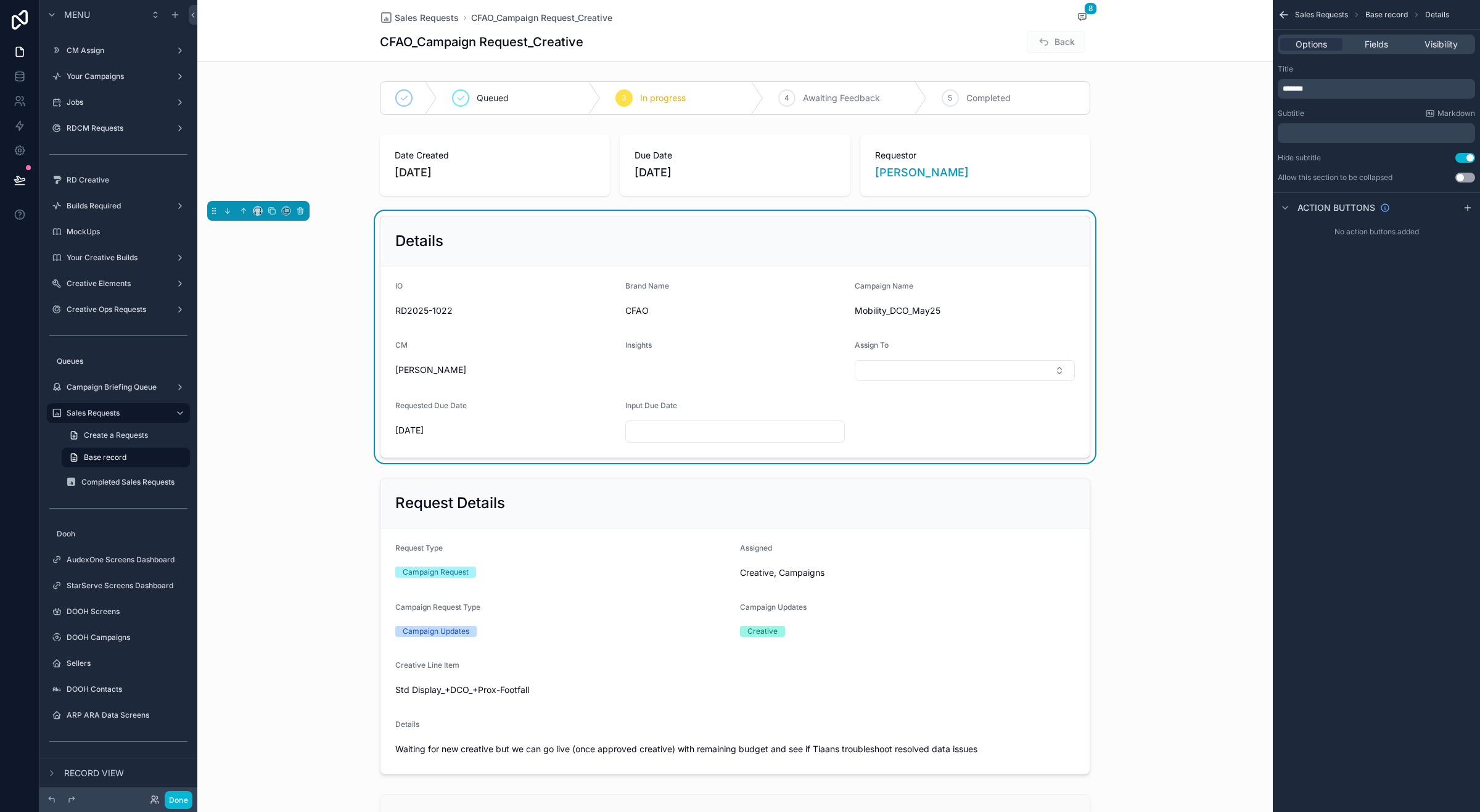
click at [671, 426] on input "scrollable content" at bounding box center [735, 432] width 219 height 17
click at [775, 587] on button "15" at bounding box center [774, 590] width 22 height 22
type input "*********"
click at [944, 415] on form "IO RD2025-1022 Brand Name CFAO Campaign Name Mobility_DCO_May25 CM Nick Piketh …" at bounding box center [734, 361] width 709 height 191
click at [16, 181] on icon at bounding box center [19, 179] width 10 height 6
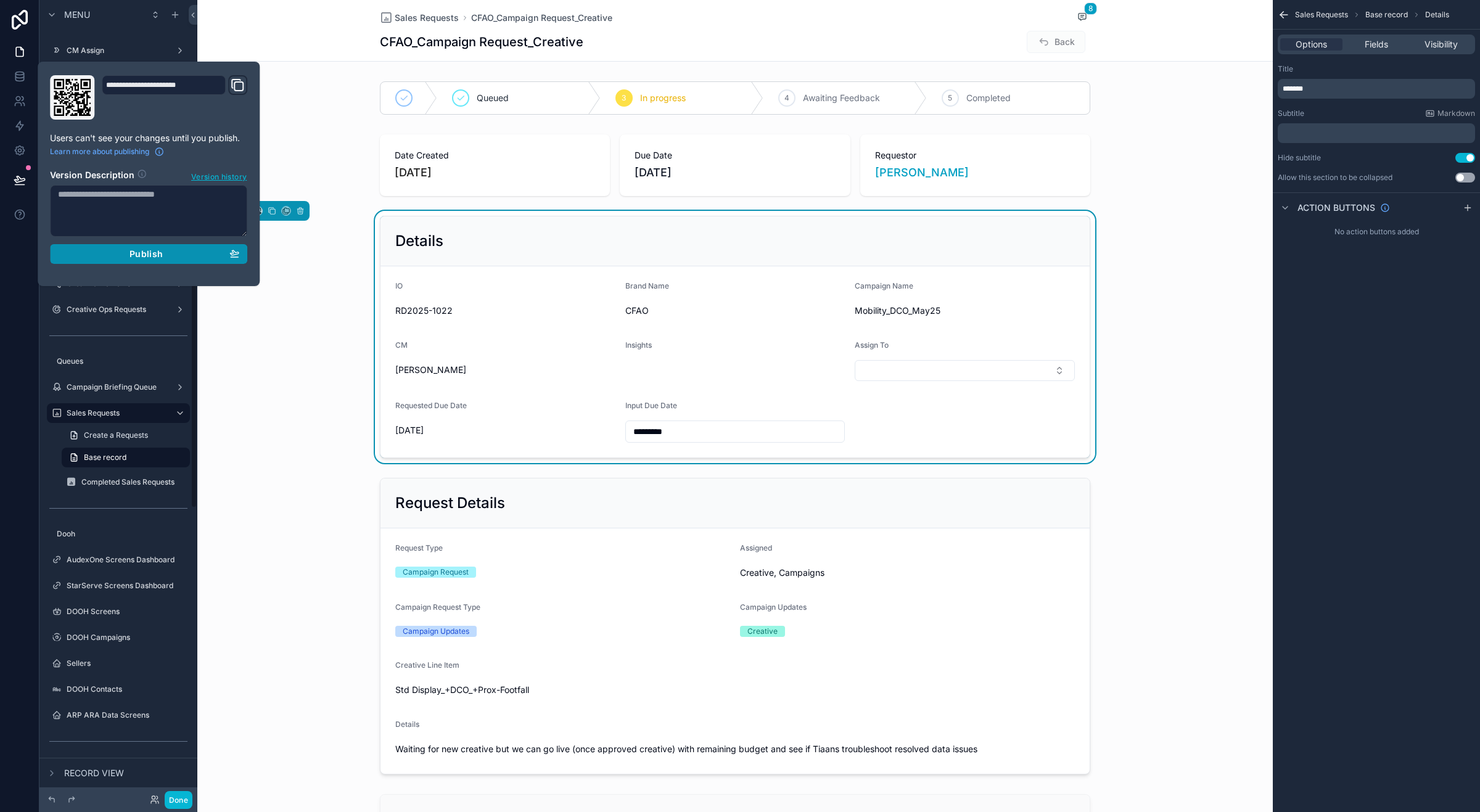
click at [153, 253] on span "Publish" at bounding box center [146, 254] width 34 height 11
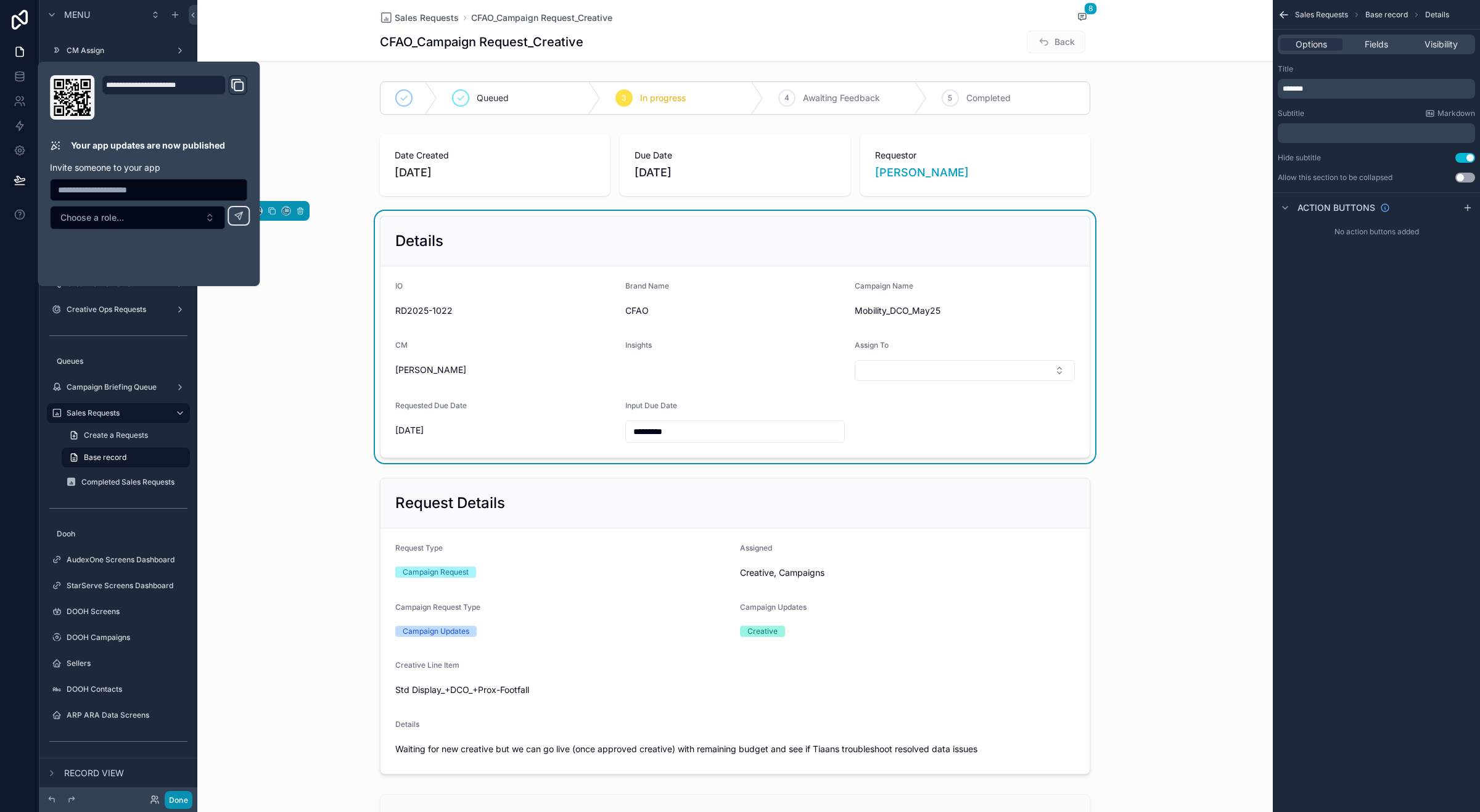
click at [186, 791] on button "Done" at bounding box center [179, 800] width 28 height 18
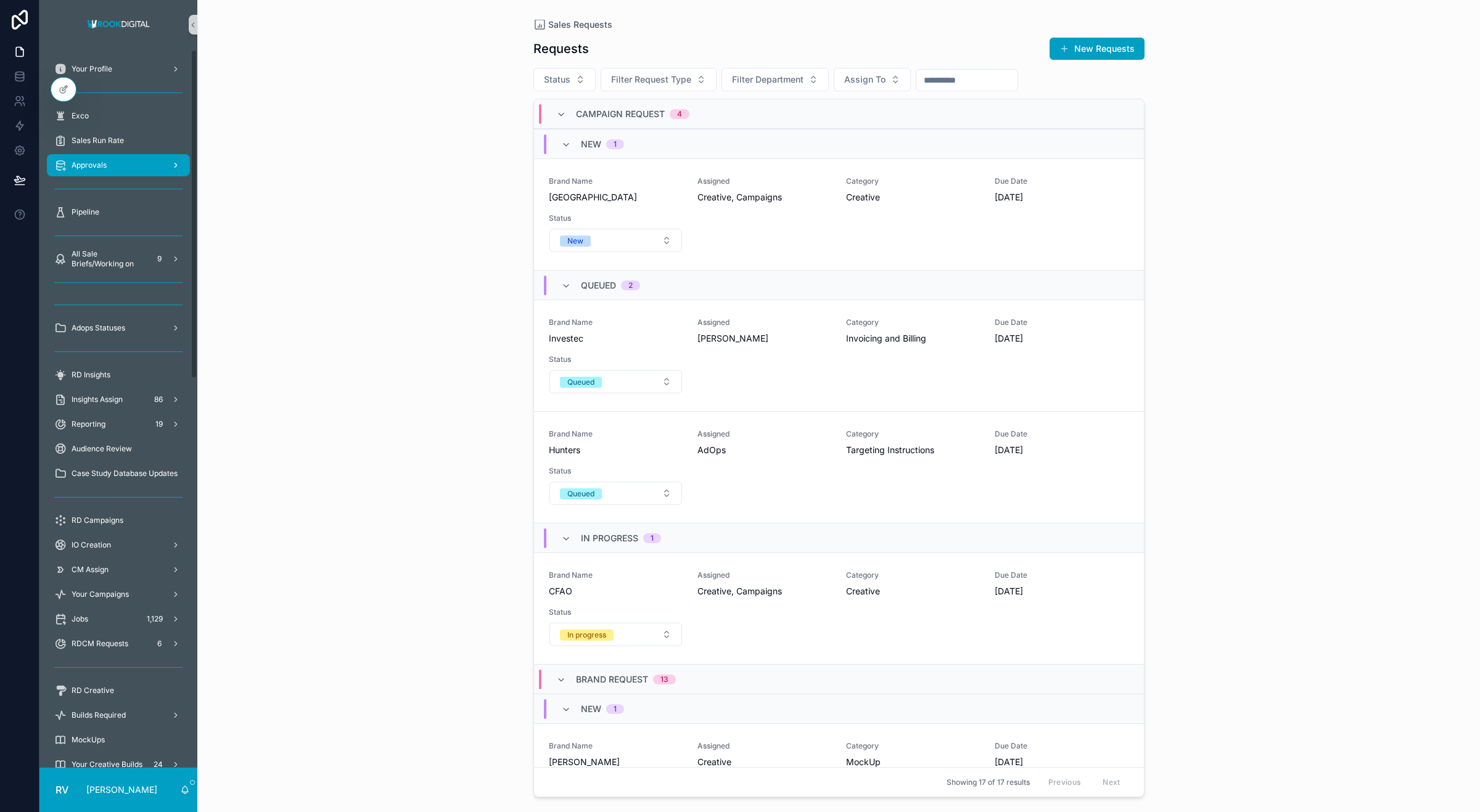
click at [119, 158] on div "Approvals" at bounding box center [118, 165] width 128 height 20
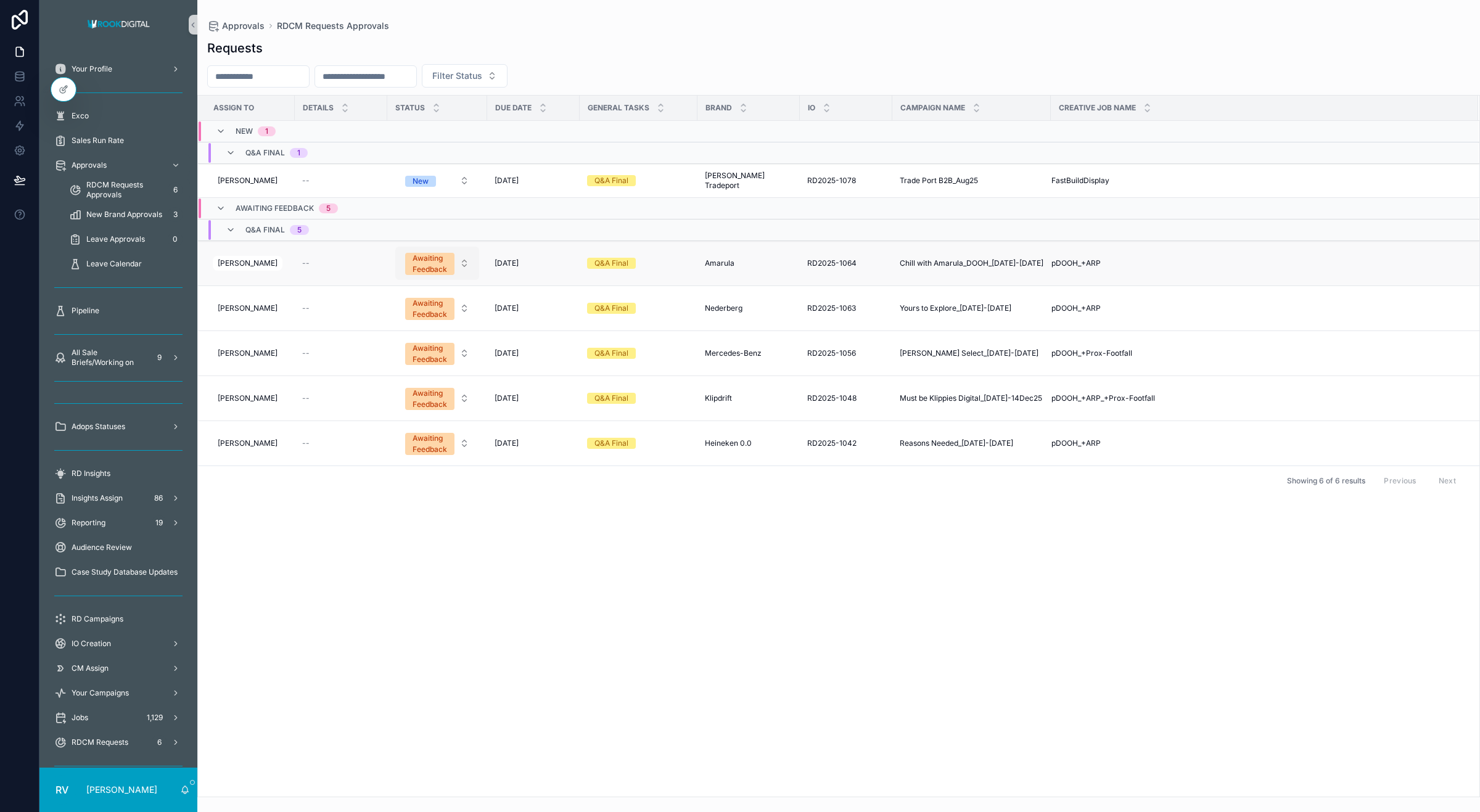
click at [436, 263] on div "Awaiting Feedback" at bounding box center [430, 264] width 35 height 22
click at [629, 646] on div "Assign To Details Status Due Date General Tasks Brand IO Campaign Name Creative…" at bounding box center [839, 447] width 1282 height 701
click at [734, 178] on span "[PERSON_NAME] Tradeport" at bounding box center [748, 181] width 87 height 20
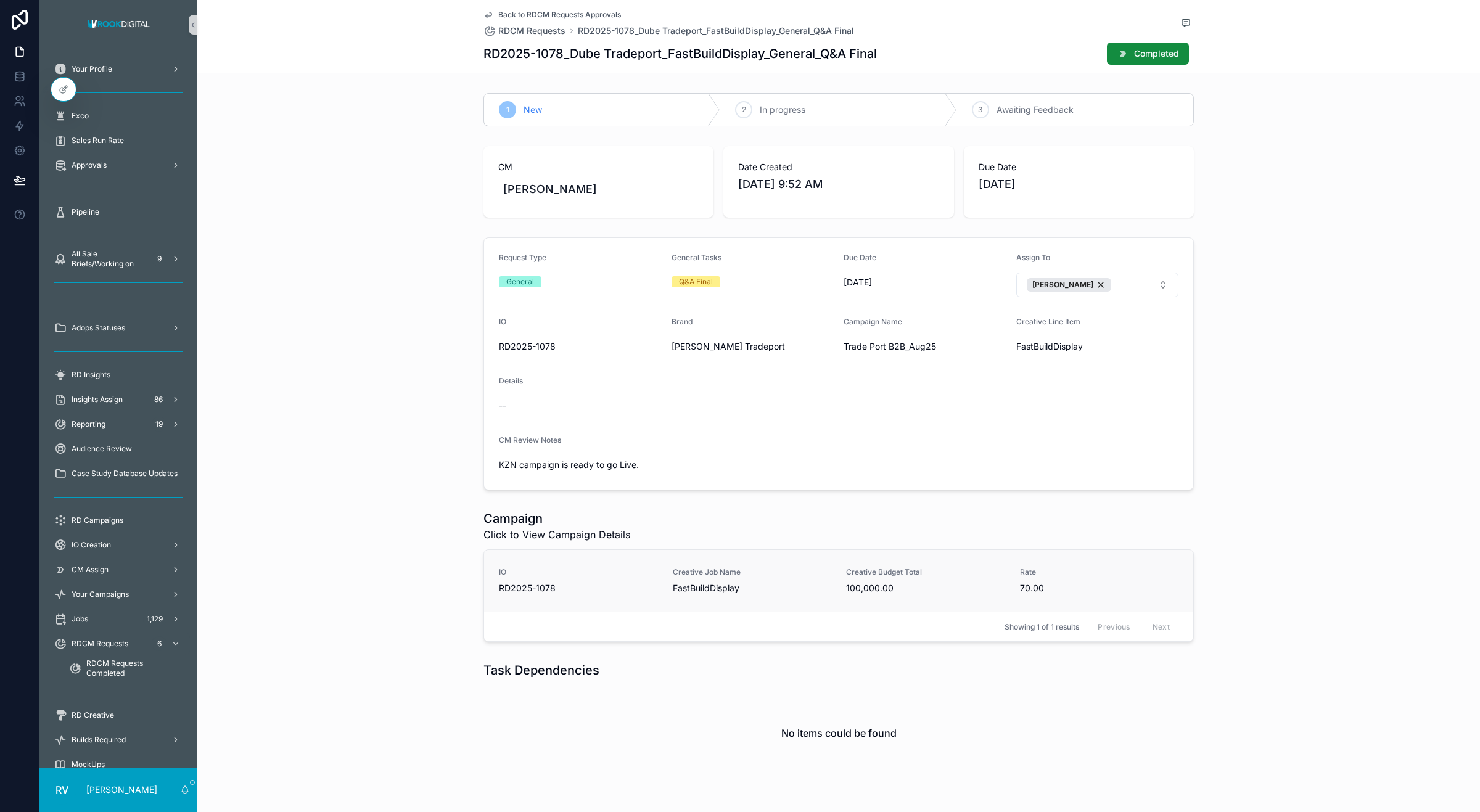
click at [867, 584] on span "100,000.00" at bounding box center [925, 588] width 159 height 12
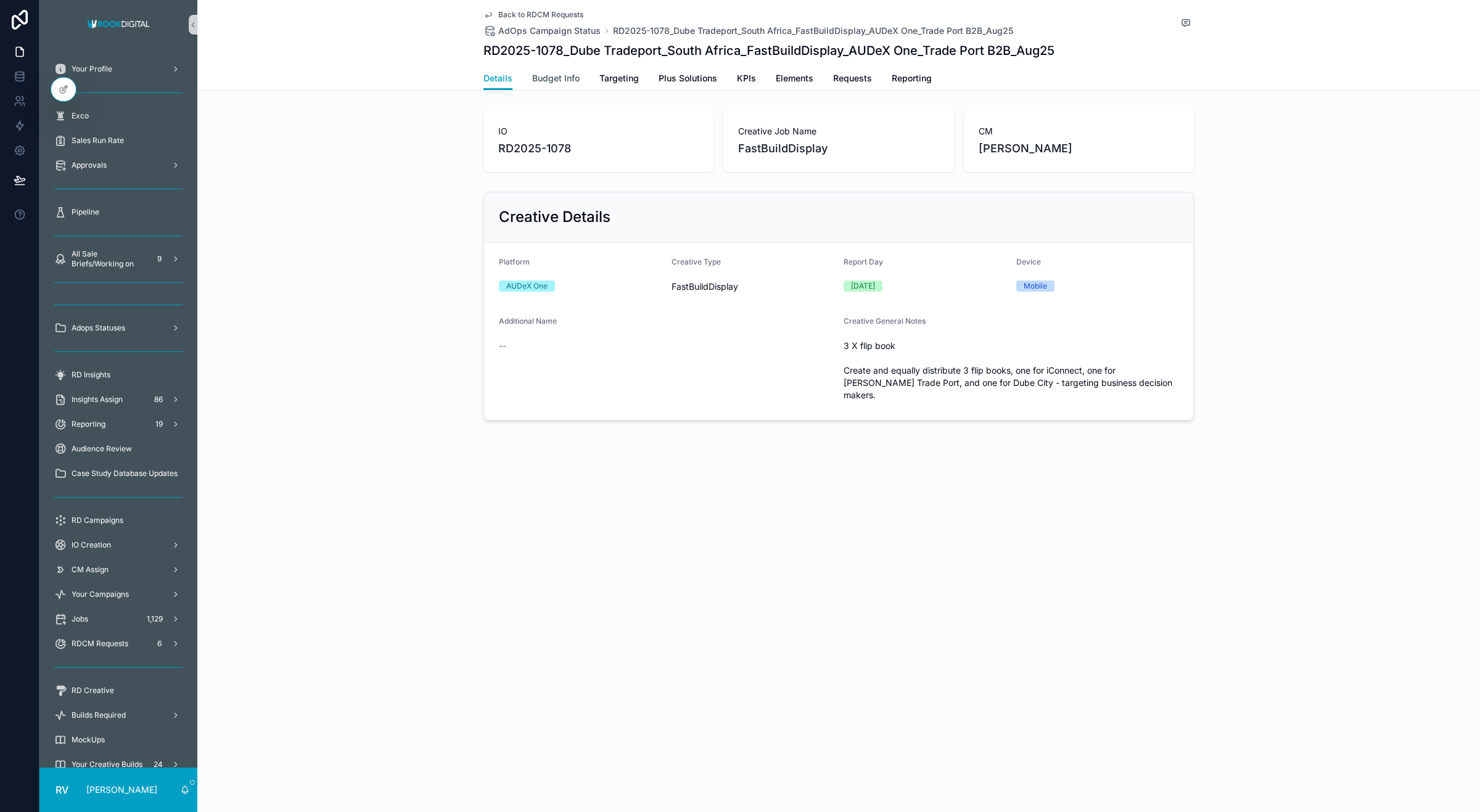
click at [544, 74] on span "Budget Info" at bounding box center [556, 79] width 48 height 12
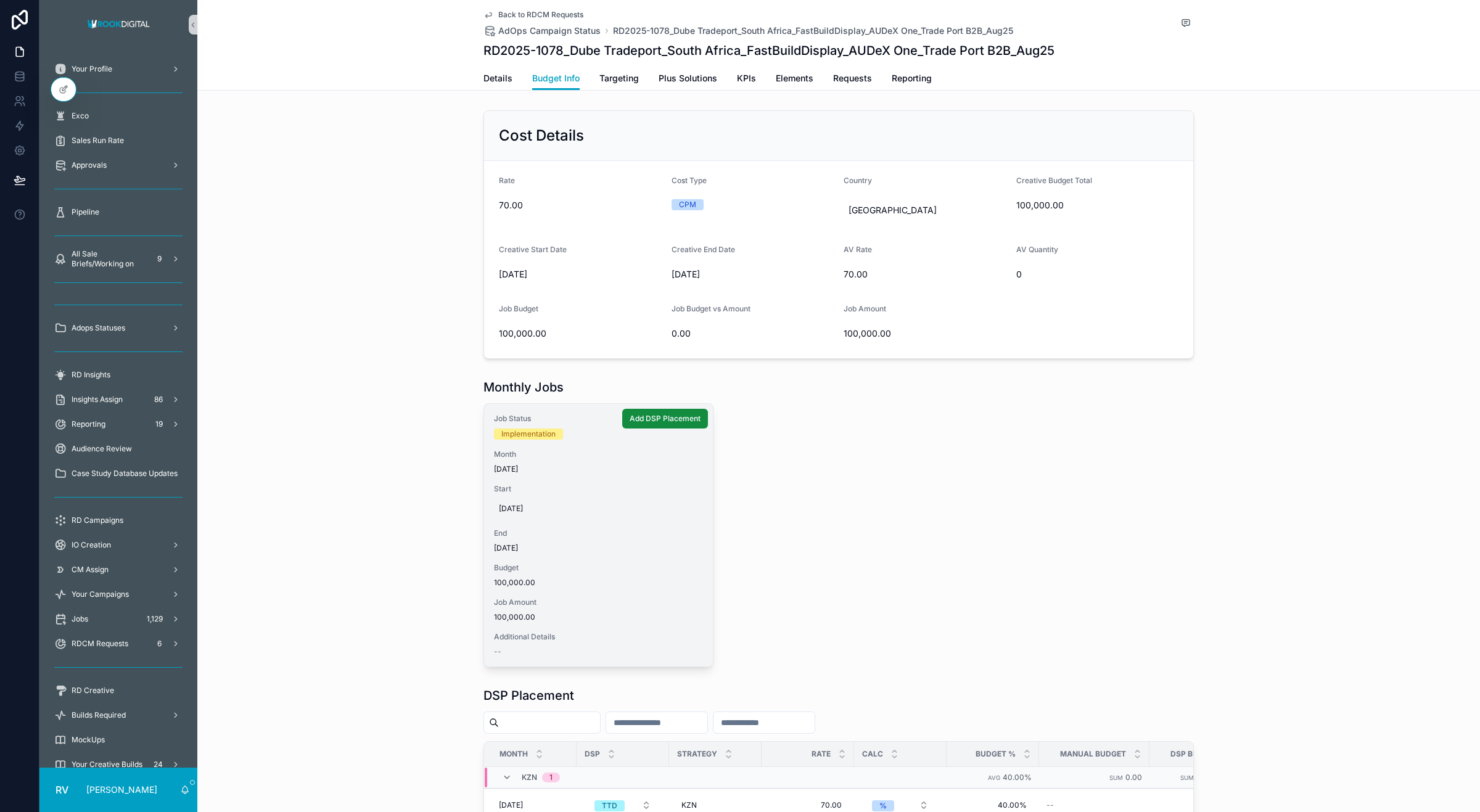
click at [512, 503] on div "[DATE]" at bounding box center [599, 509] width 209 height 20
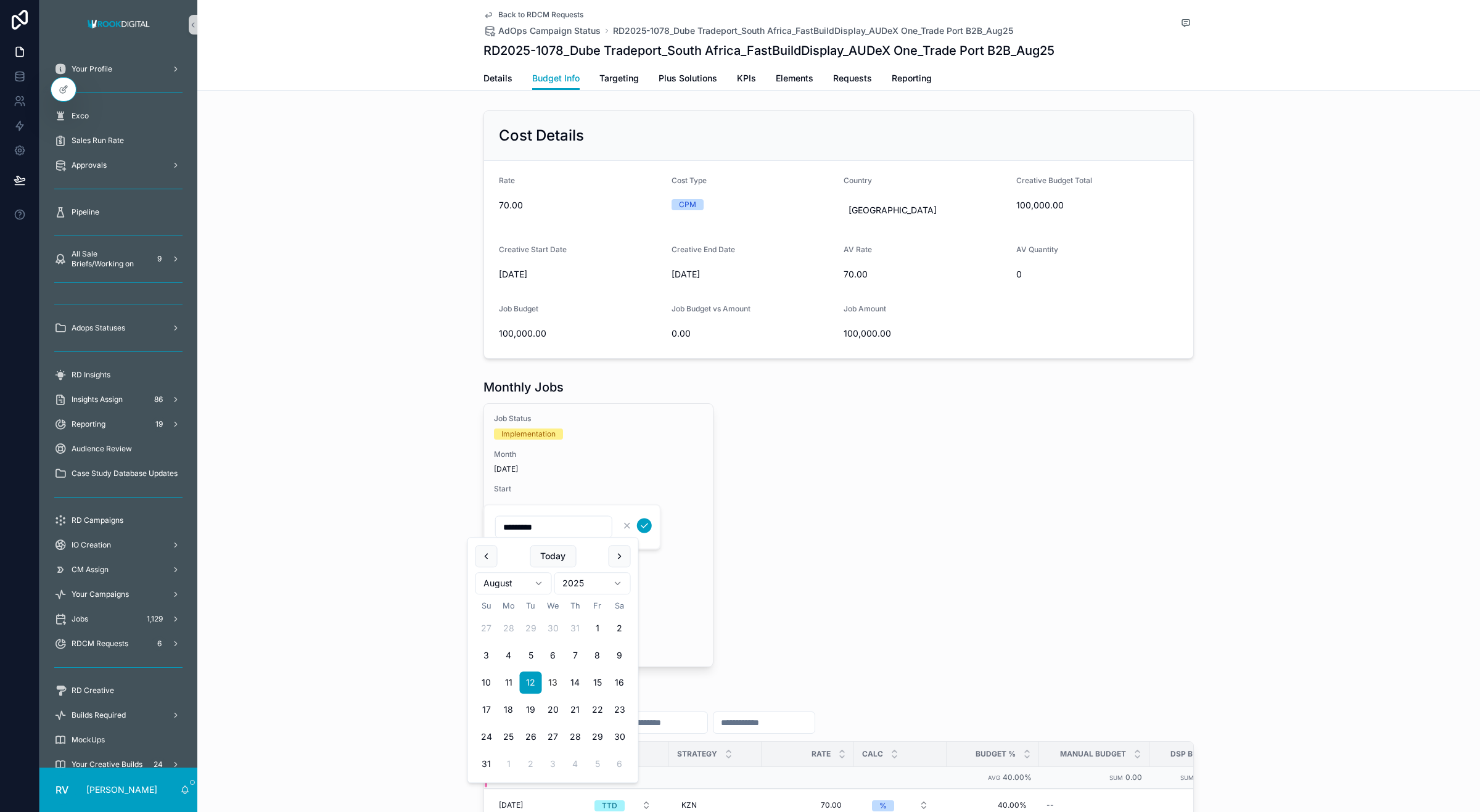
click at [553, 682] on button "13" at bounding box center [554, 682] width 22 height 22
type input "*********"
click at [641, 523] on icon "scrollable content" at bounding box center [644, 525] width 10 height 10
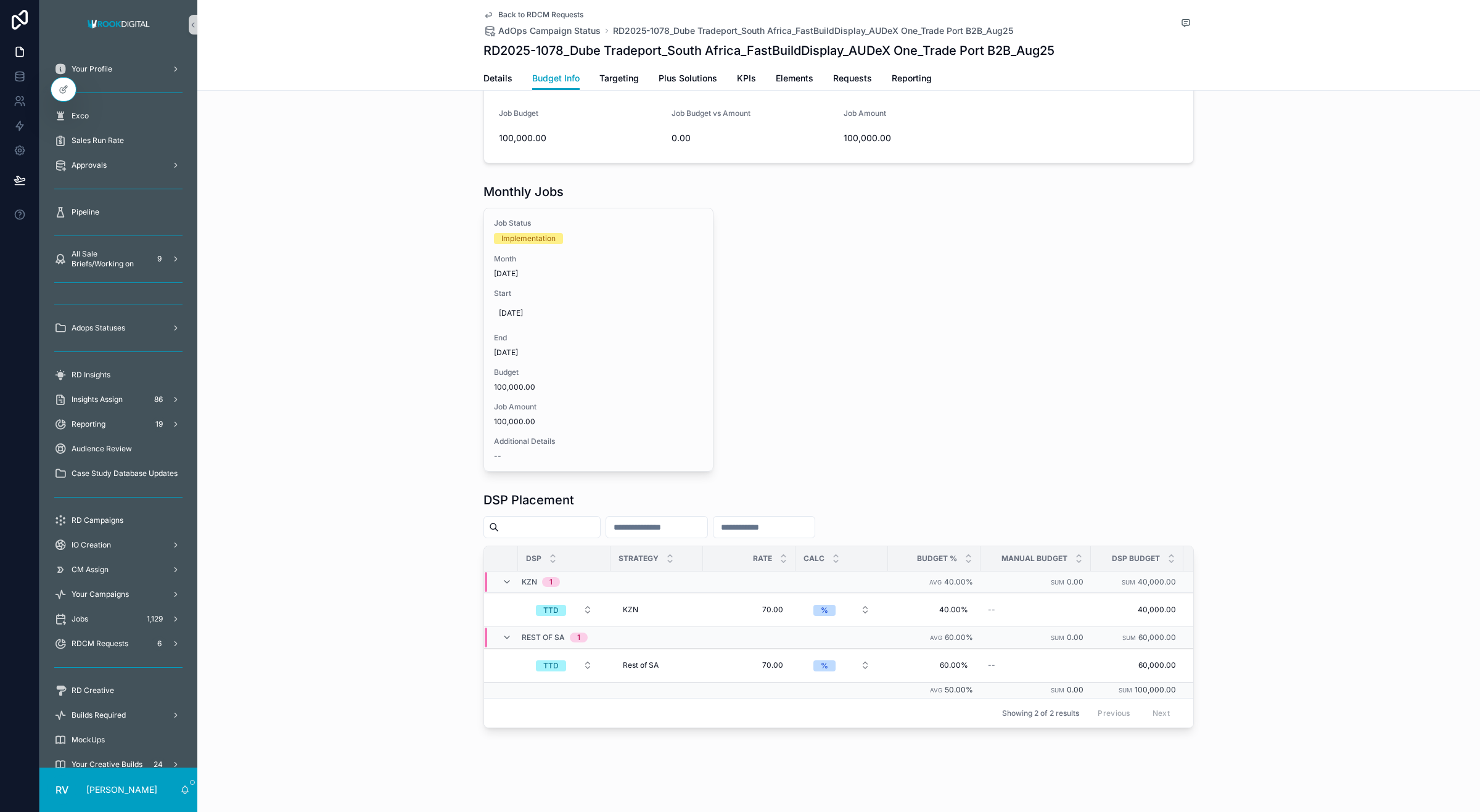
scroll to position [0, 149]
click at [607, 79] on span "Targeting" at bounding box center [619, 79] width 40 height 12
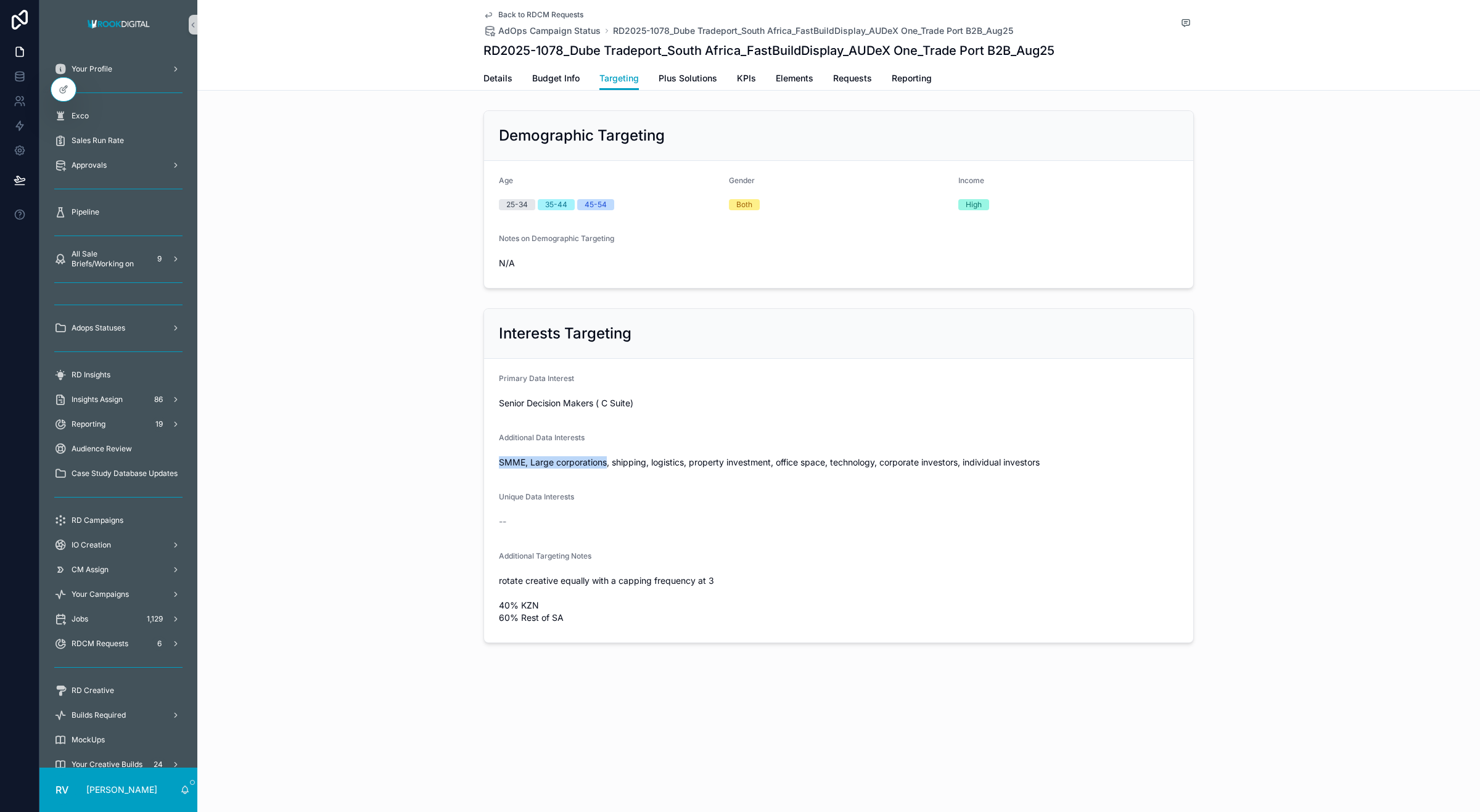
drag, startPoint x: 499, startPoint y: 460, endPoint x: 607, endPoint y: 457, distance: 108.0
click at [607, 457] on span "SMME, Large corporations, shipping, logistics, property investment, office spac…" at bounding box center [839, 462] width 680 height 12
copy span "SMME, Large corporations"
click at [775, 463] on span "SMME, Large corporations, shipping, logistics, property investment, office spac…" at bounding box center [839, 462] width 680 height 12
drag, startPoint x: 727, startPoint y: 460, endPoint x: 773, endPoint y: 460, distance: 46.0
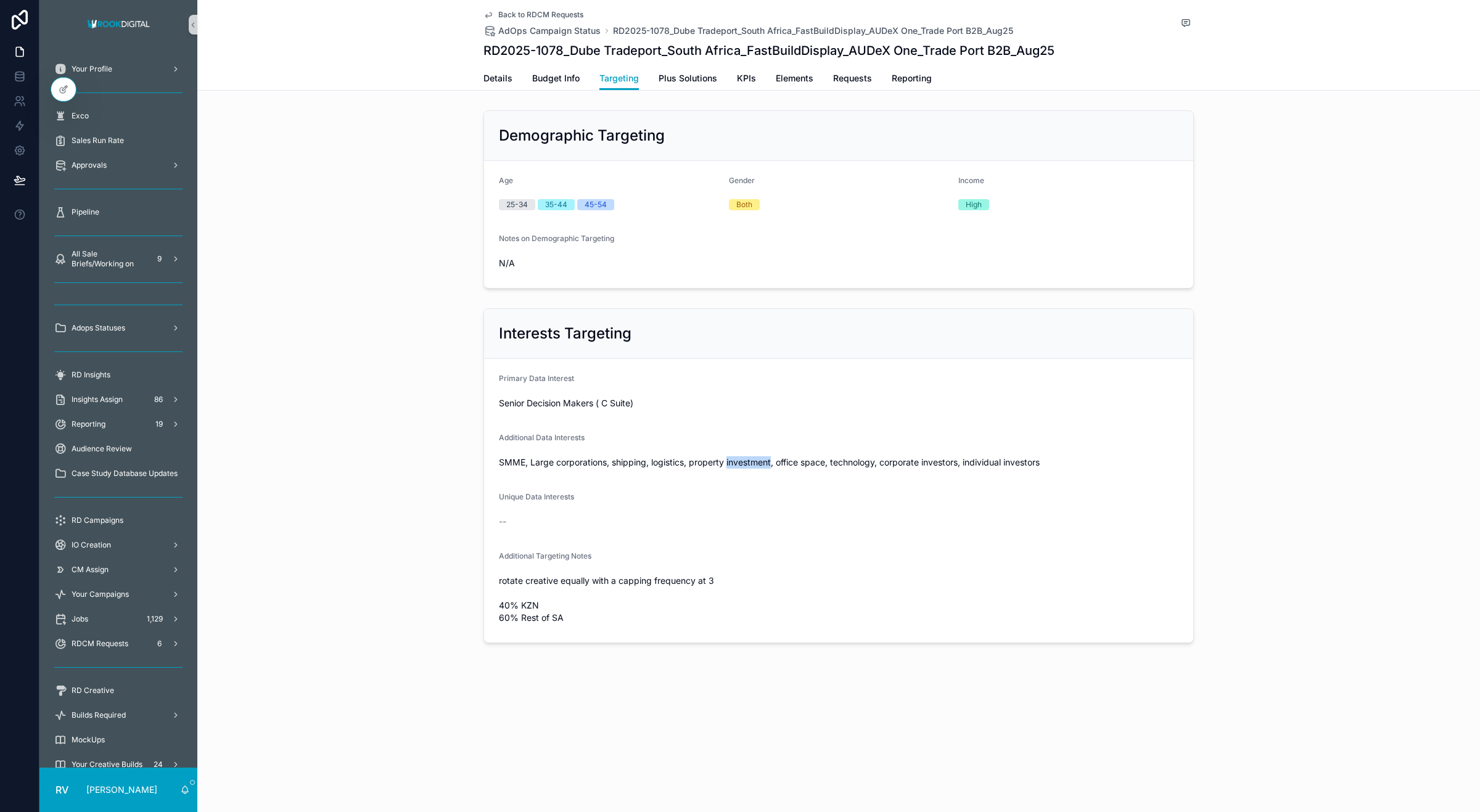
click at [773, 460] on span "SMME, Large corporations, shipping, logistics, property investment, office spac…" at bounding box center [839, 462] width 680 height 12
copy span "investment"
drag, startPoint x: 924, startPoint y: 460, endPoint x: 963, endPoint y: 460, distance: 39.0
click at [963, 460] on span "SMME, Large corporations, shipping, logistics, property investment, office spac…" at bounding box center [839, 462] width 680 height 12
copy span "investors,"
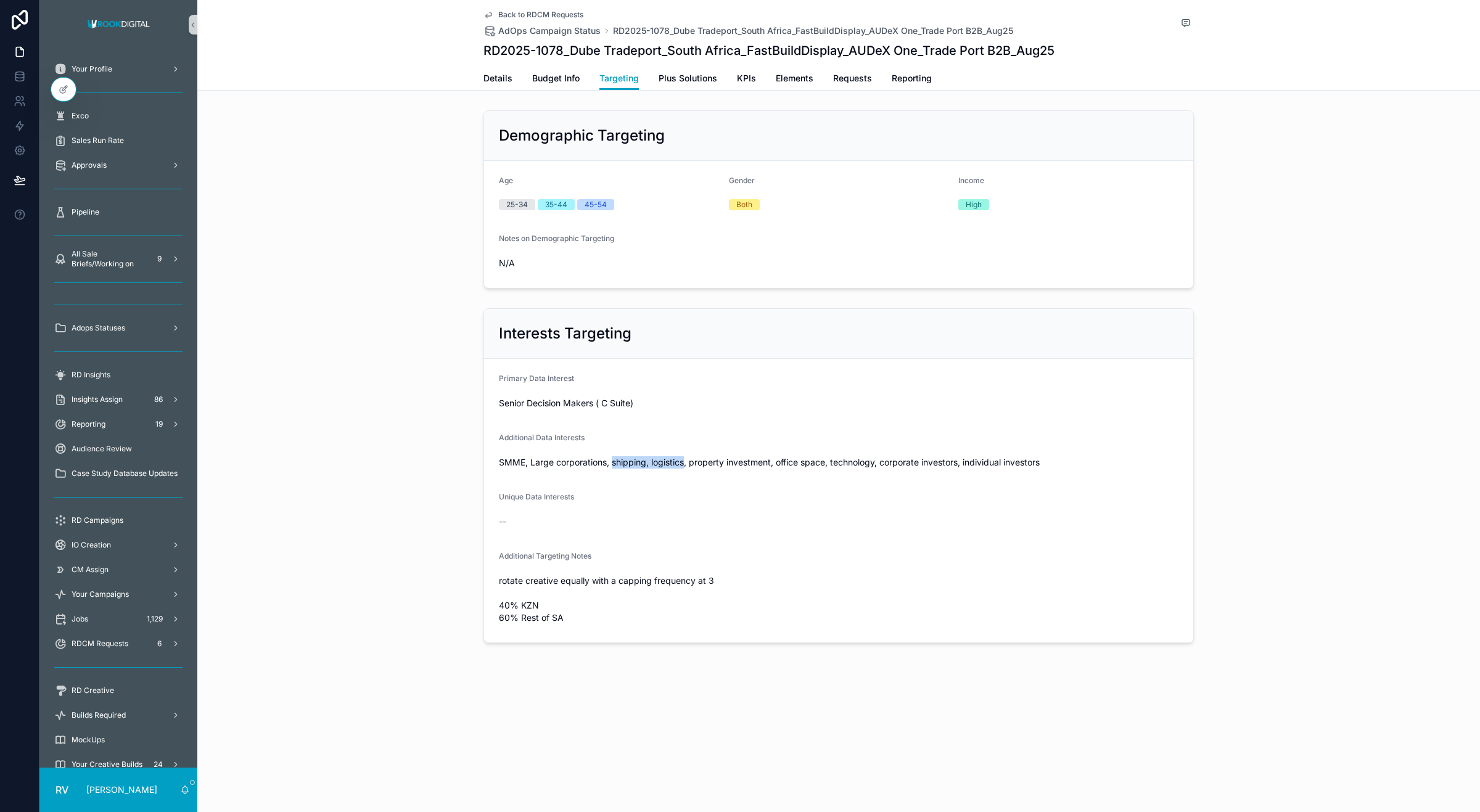
drag, startPoint x: 611, startPoint y: 460, endPoint x: 684, endPoint y: 462, distance: 73.0
click at [684, 462] on span "SMME, Large corporations, shipping, logistics, property investment, office spac…" at bounding box center [839, 462] width 680 height 12
copy span "shipping, logistics"
drag, startPoint x: 697, startPoint y: 79, endPoint x: 717, endPoint y: 79, distance: 20.0
click at [697, 79] on span "Plus Solutions" at bounding box center [688, 79] width 59 height 12
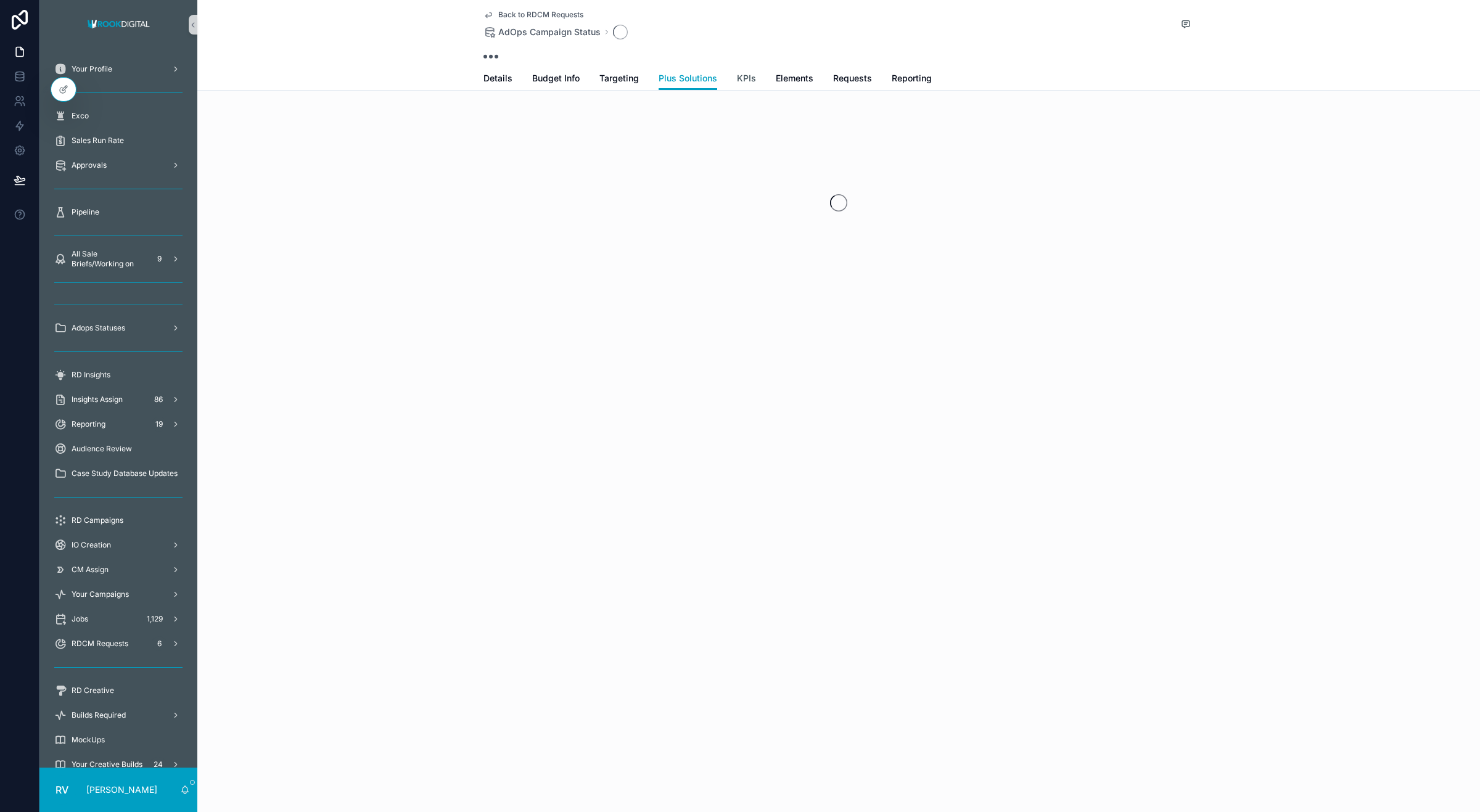
click at [740, 74] on span "KPIs" at bounding box center [746, 79] width 19 height 12
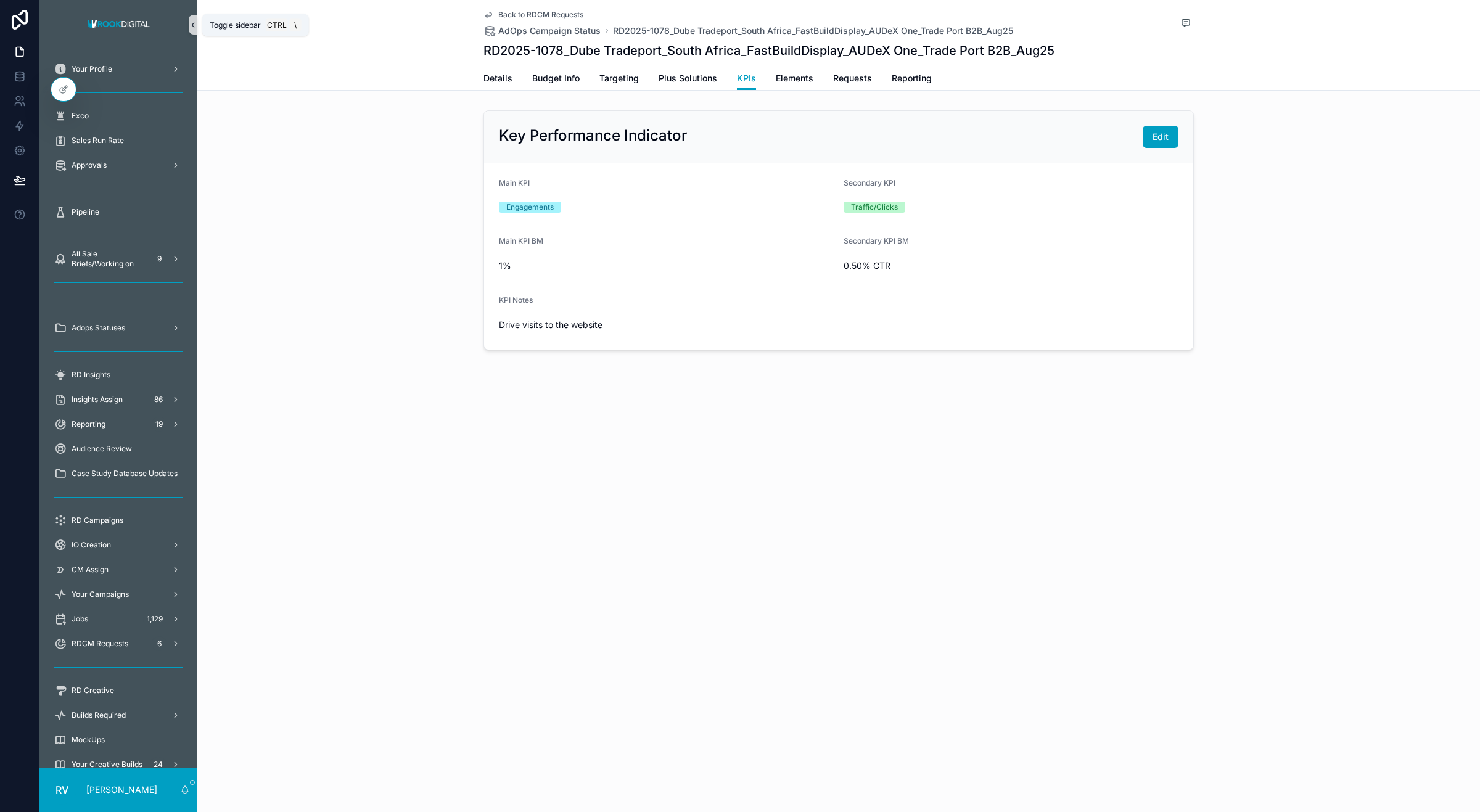
click at [193, 26] on icon "scrollable content" at bounding box center [193, 25] width 9 height 10
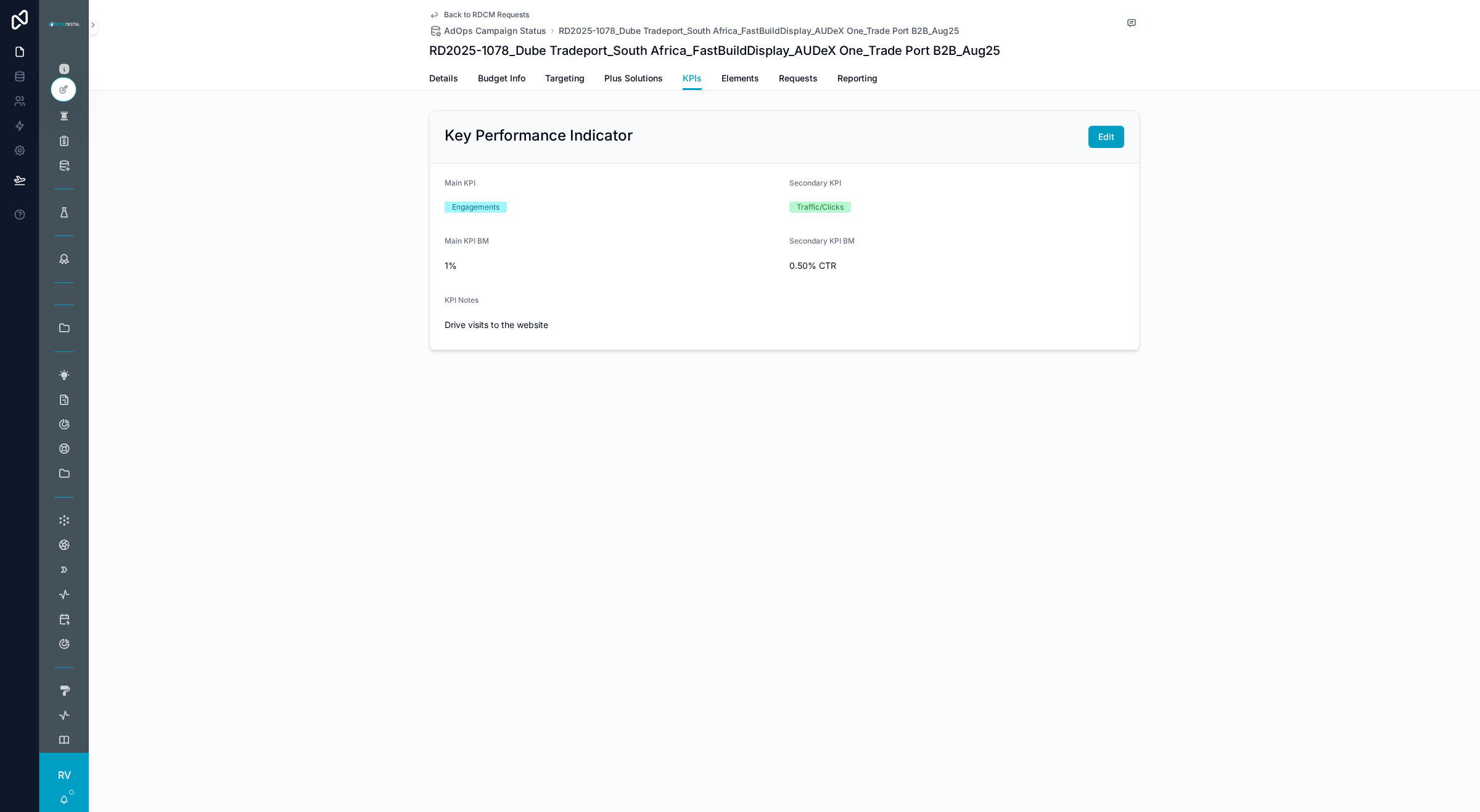
click at [467, 14] on span "Back to RDCM Requests" at bounding box center [486, 14] width 86 height 10
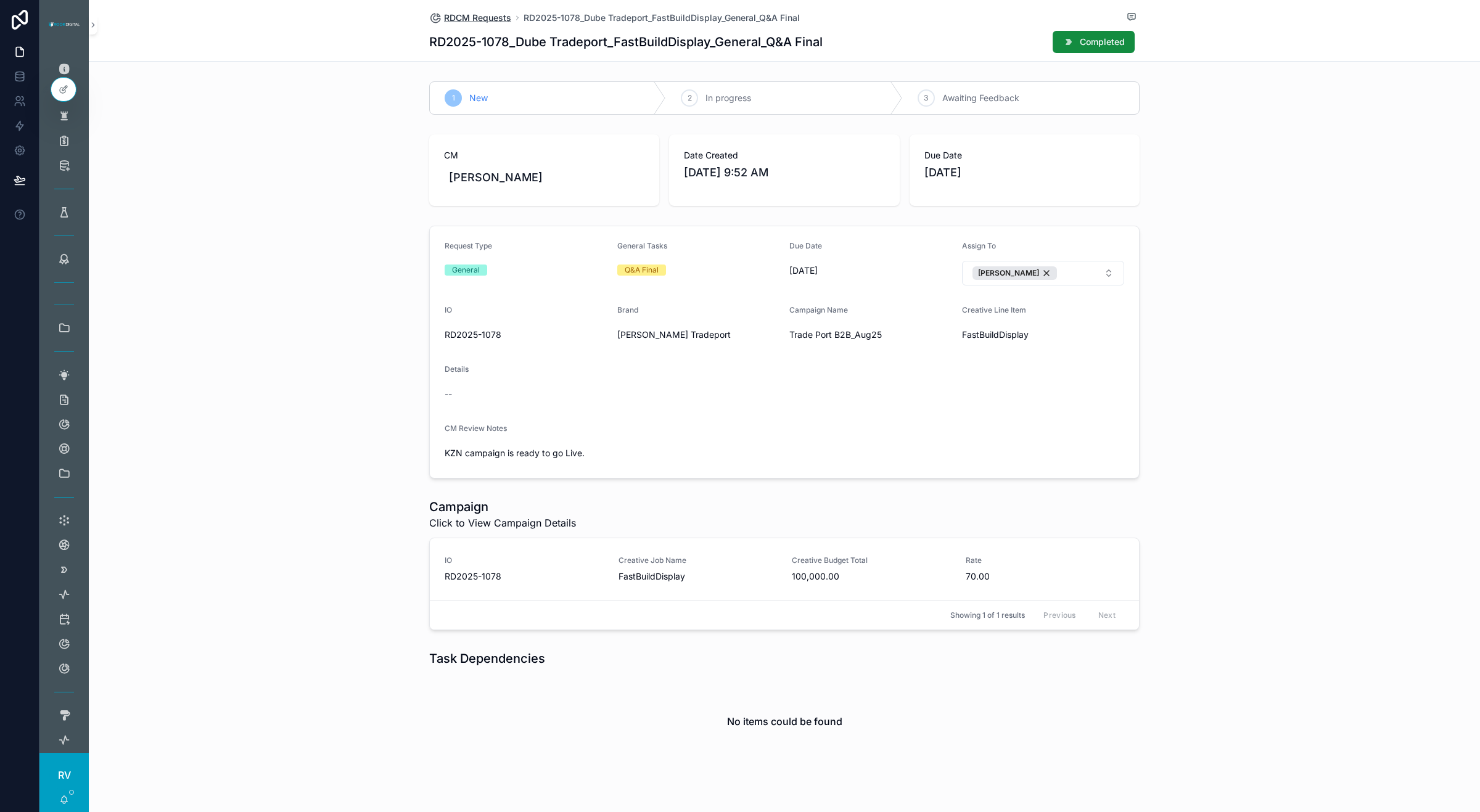
click at [470, 20] on span "RDCM Requests" at bounding box center [478, 18] width 67 height 12
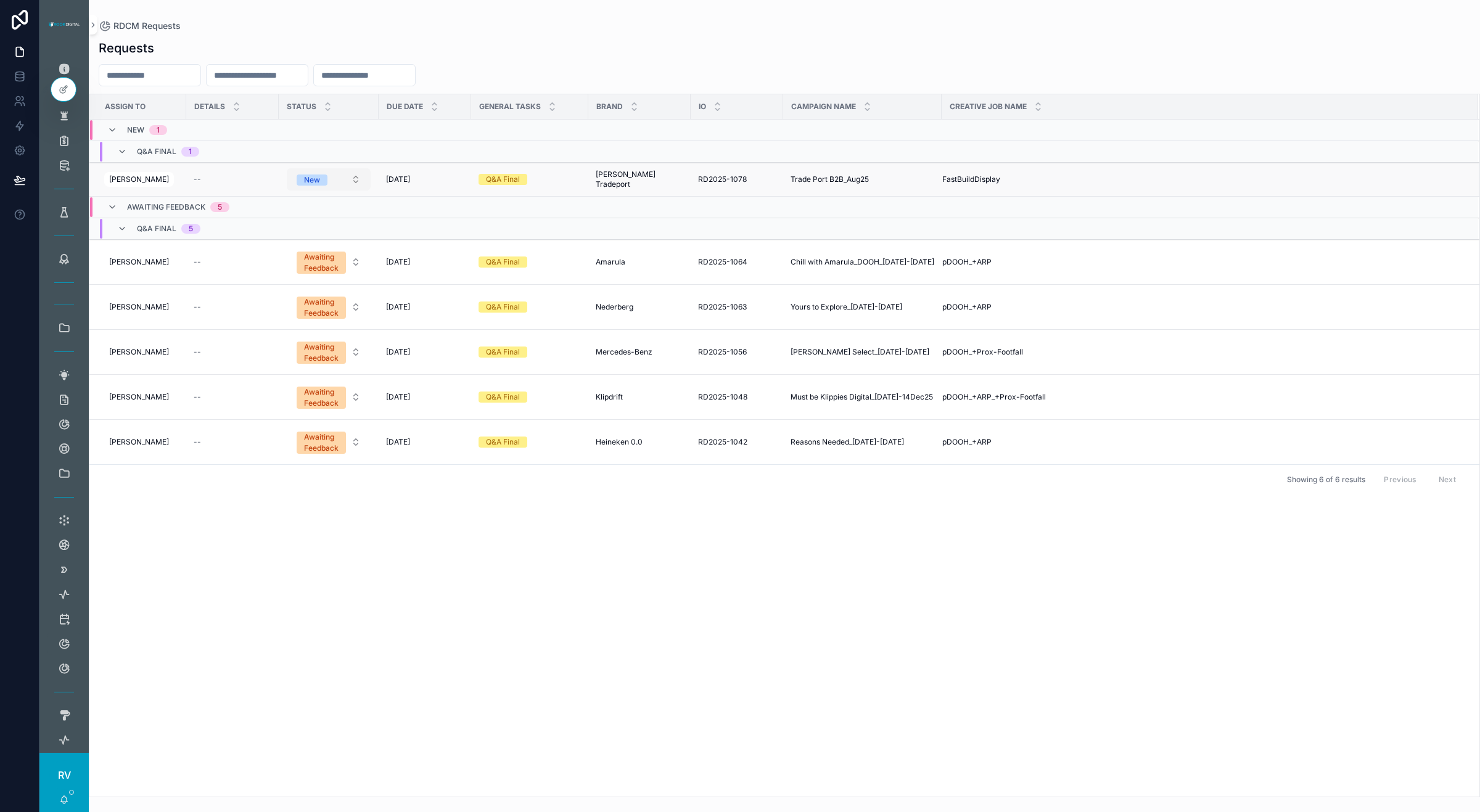
click at [330, 182] on button "New" at bounding box center [328, 180] width 84 height 22
click at [295, 300] on div "Completed" at bounding box center [282, 302] width 38 height 11
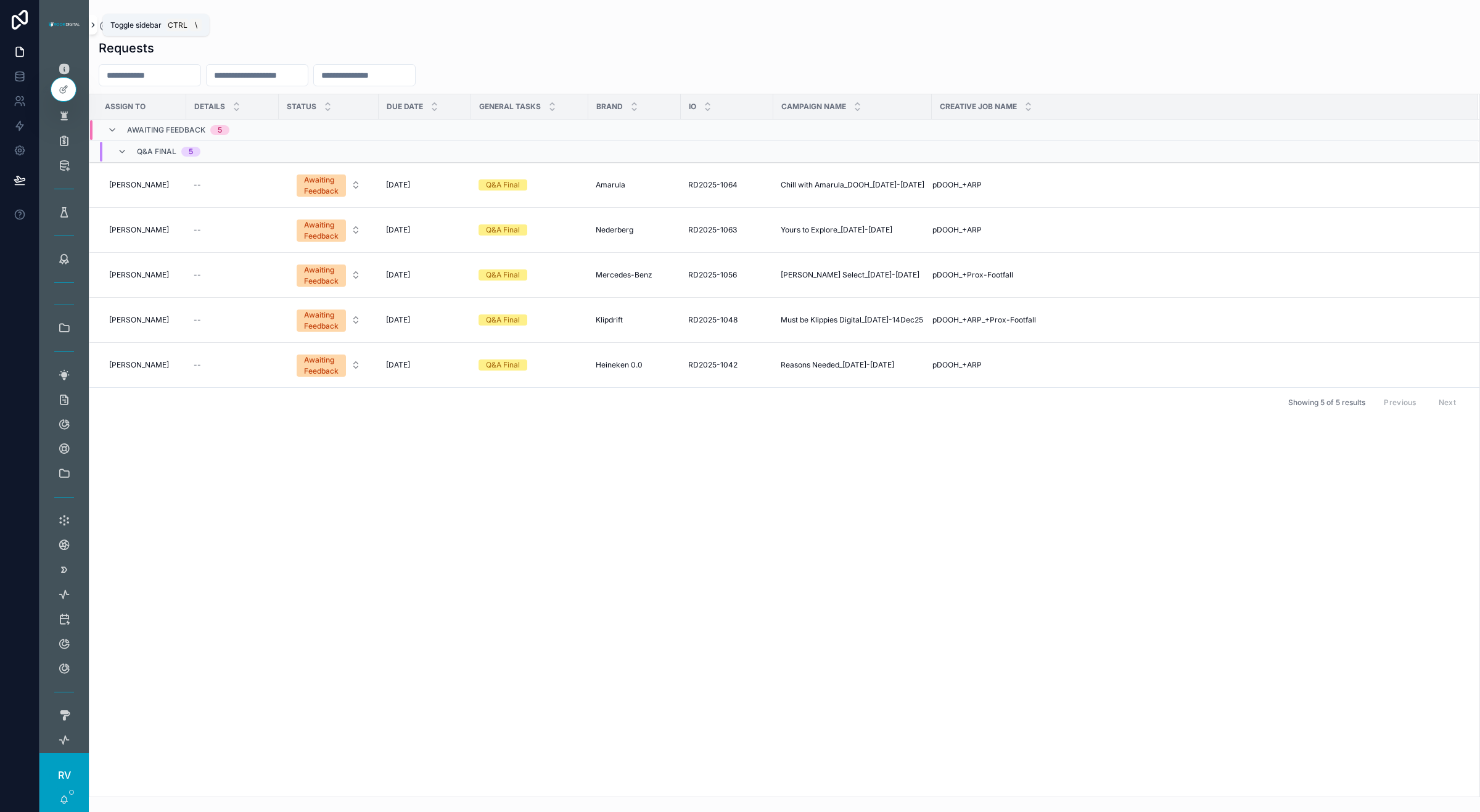
click at [92, 21] on icon "scrollable content" at bounding box center [93, 25] width 9 height 10
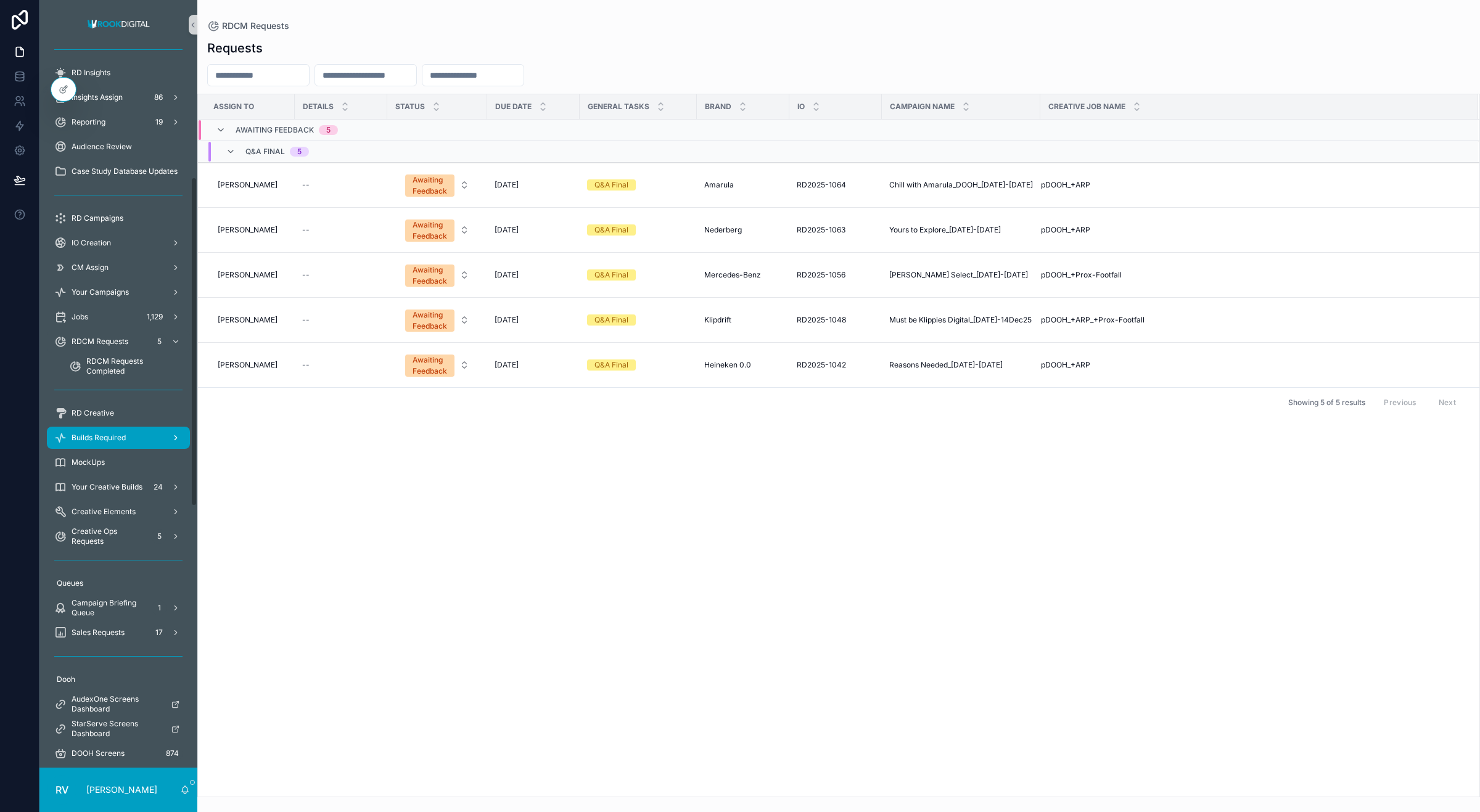
scroll to position [308, 0]
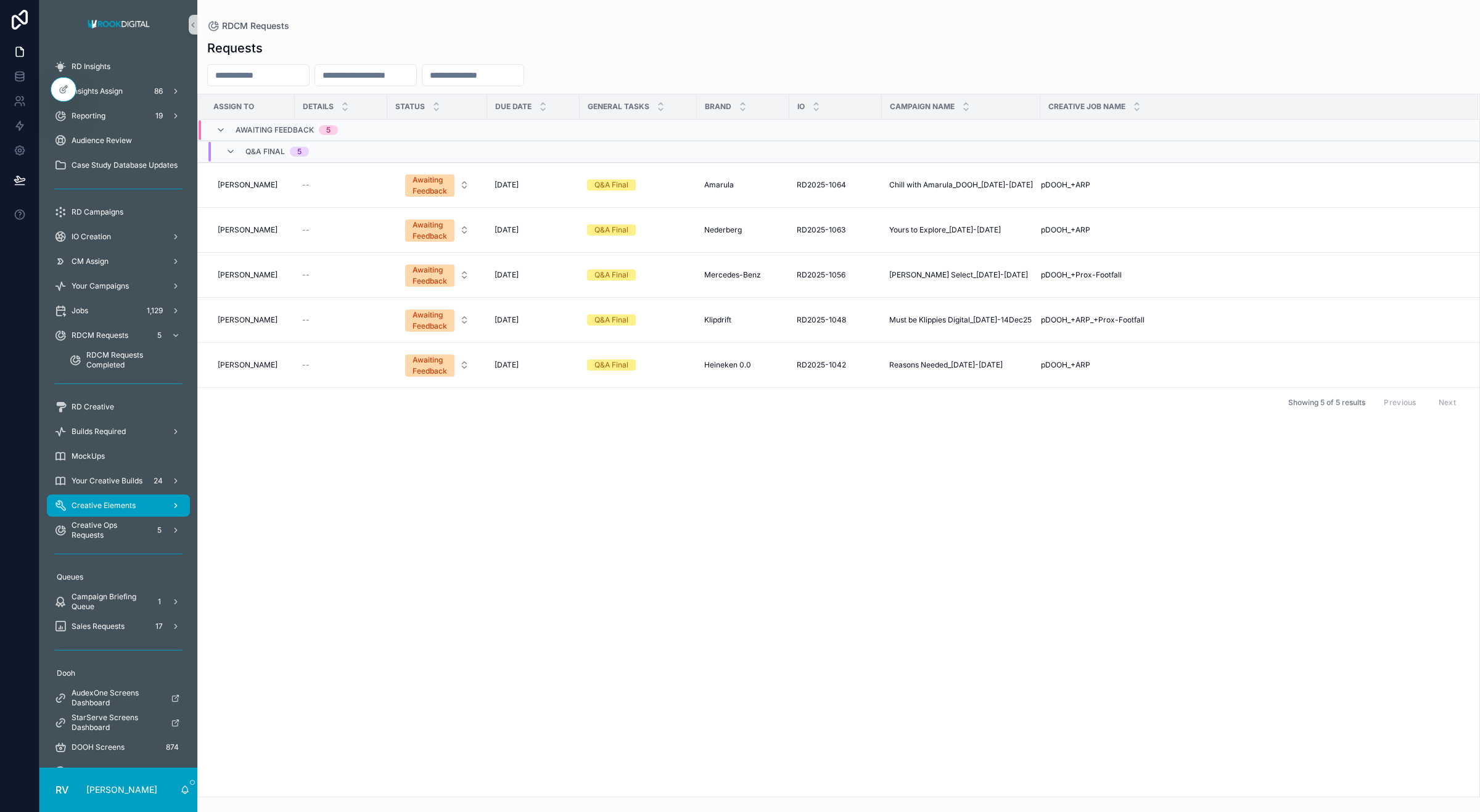
click at [130, 501] on span "Creative Elements" at bounding box center [104, 505] width 64 height 10
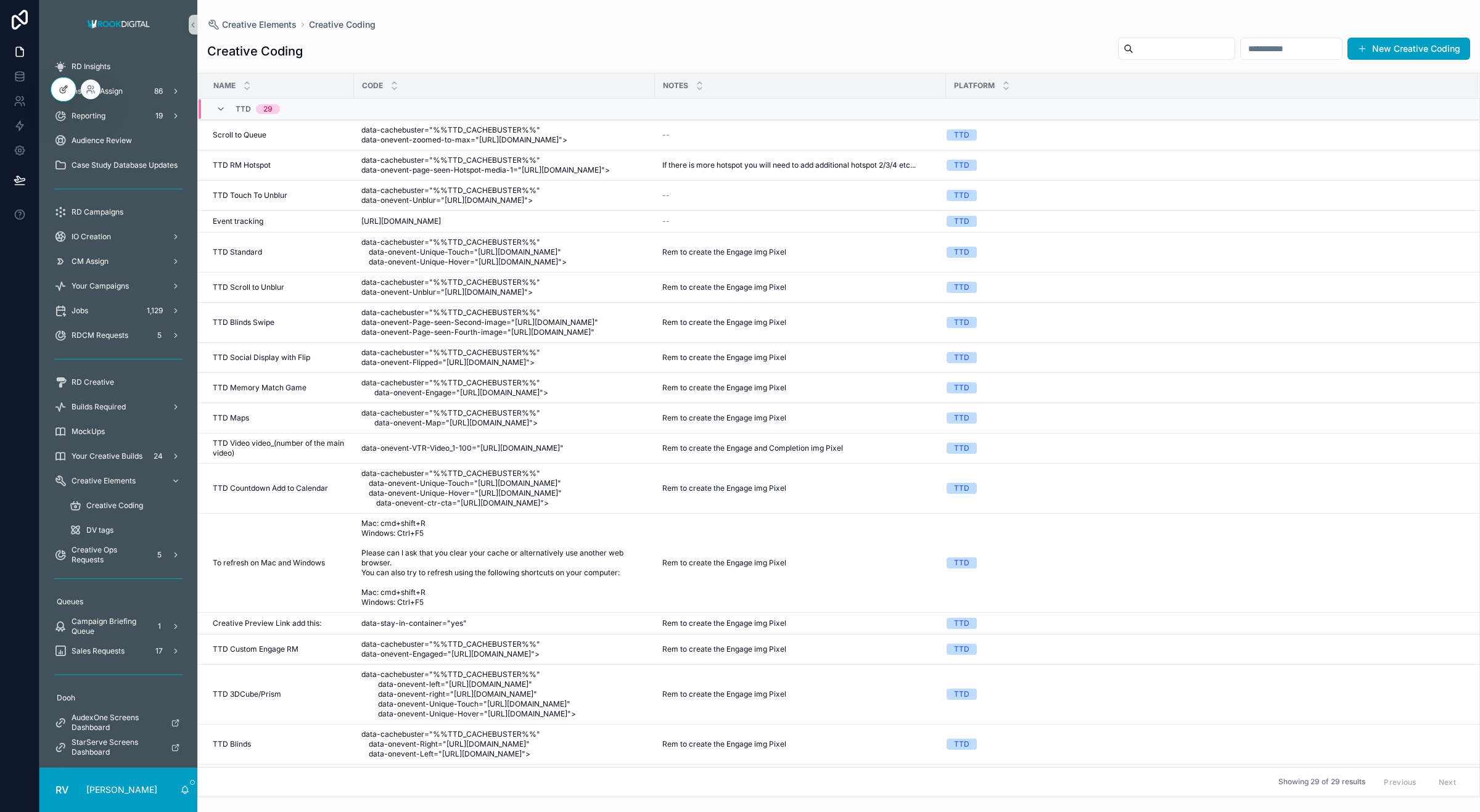
click at [61, 94] on icon at bounding box center [63, 89] width 10 height 10
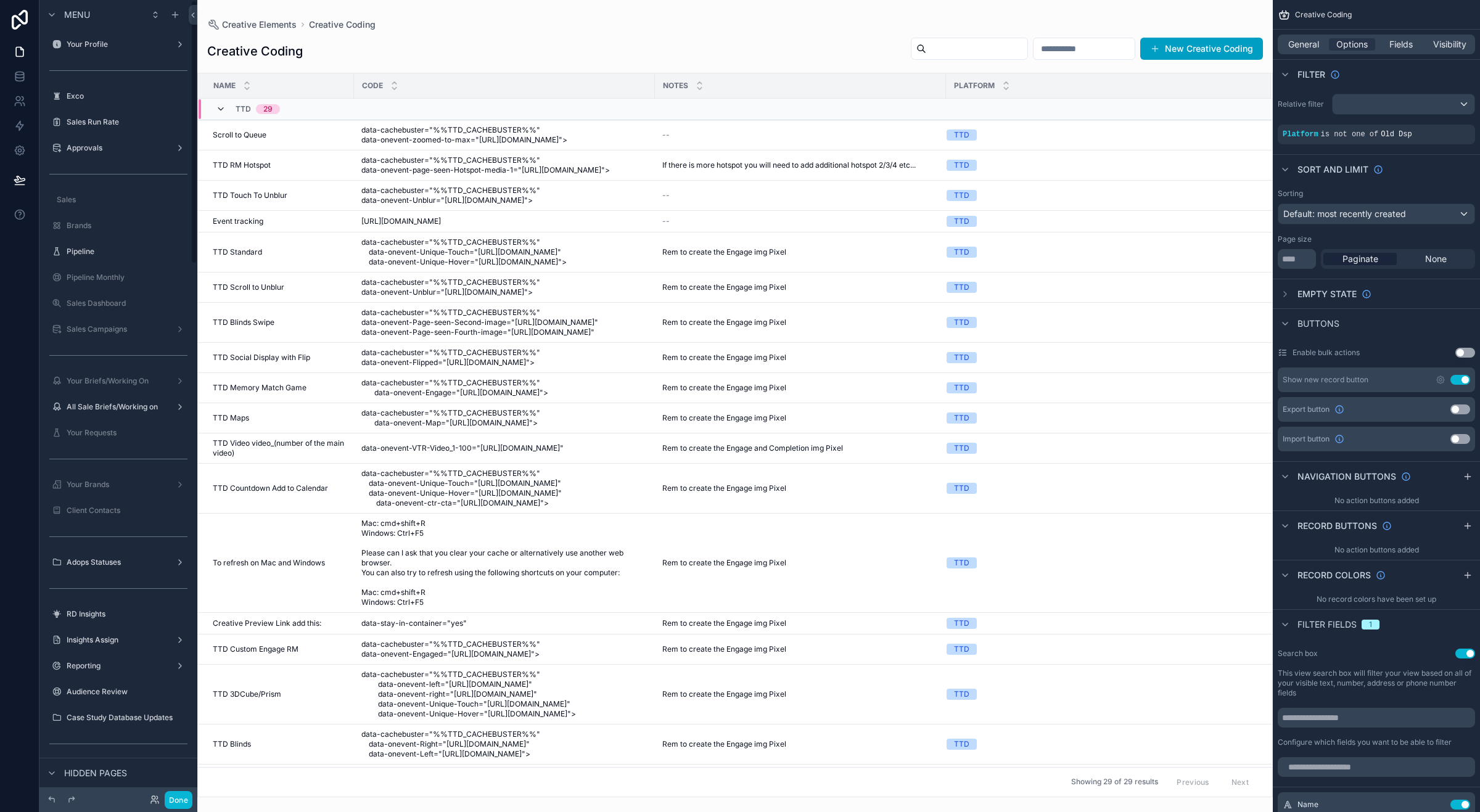
click at [218, 105] on icon "scrollable content" at bounding box center [220, 109] width 10 height 10
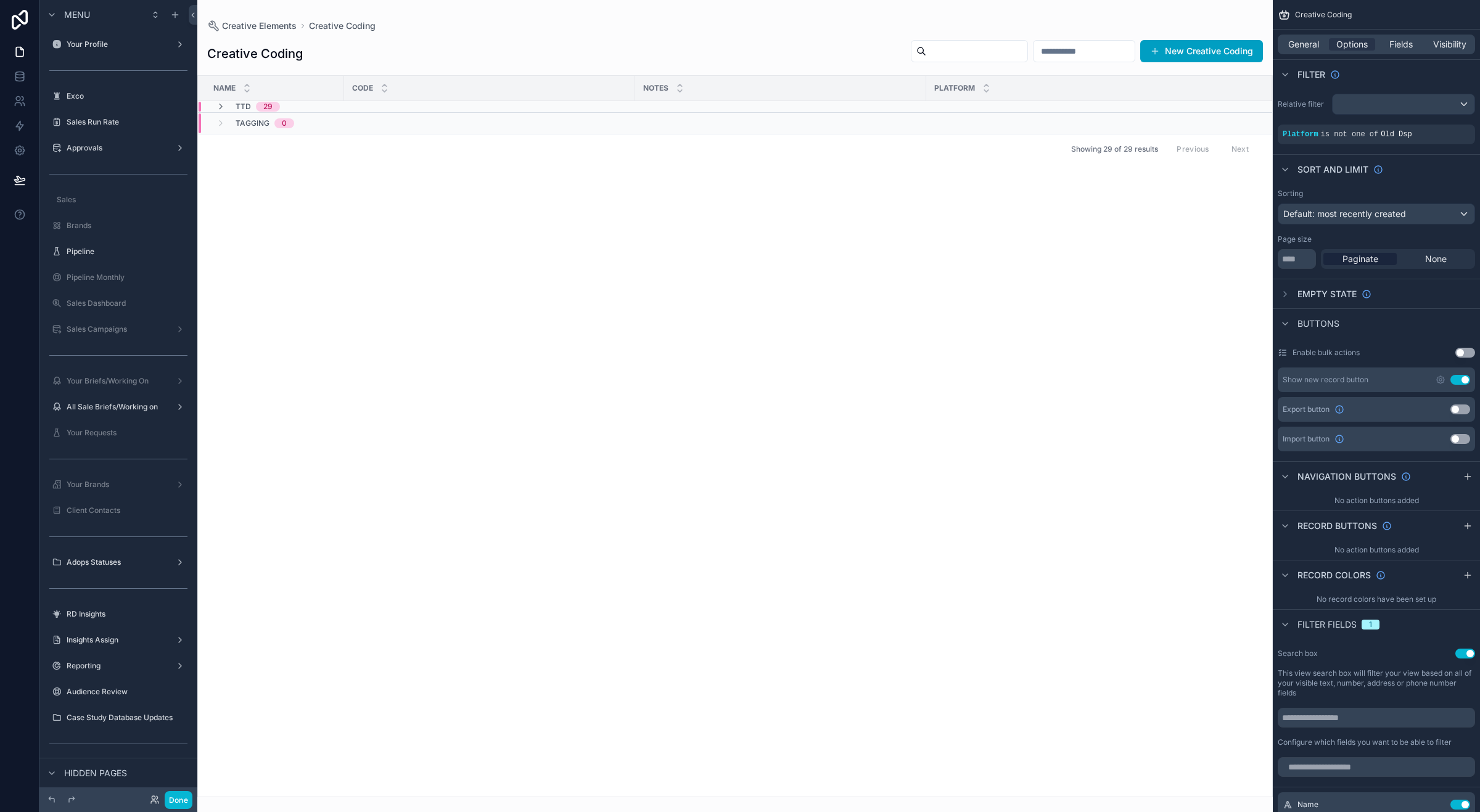
click at [225, 117] on div "Tagging 0" at bounding box center [255, 123] width 79 height 20
click at [225, 117] on div "Tagging 0" at bounding box center [255, 117] width 79 height 10
